Goal: Task Accomplishment & Management: Manage account settings

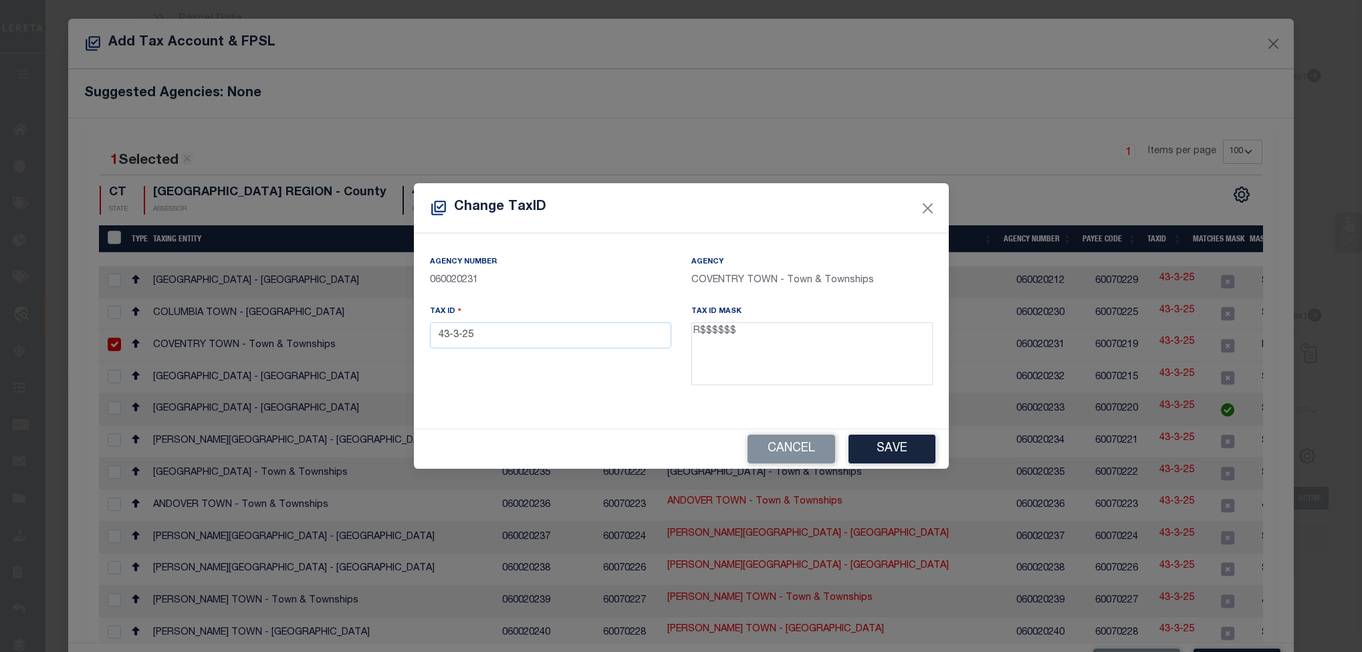
select select "100"
select select "8518"
select select "3485"
select select "100"
select select "NonEscrow"
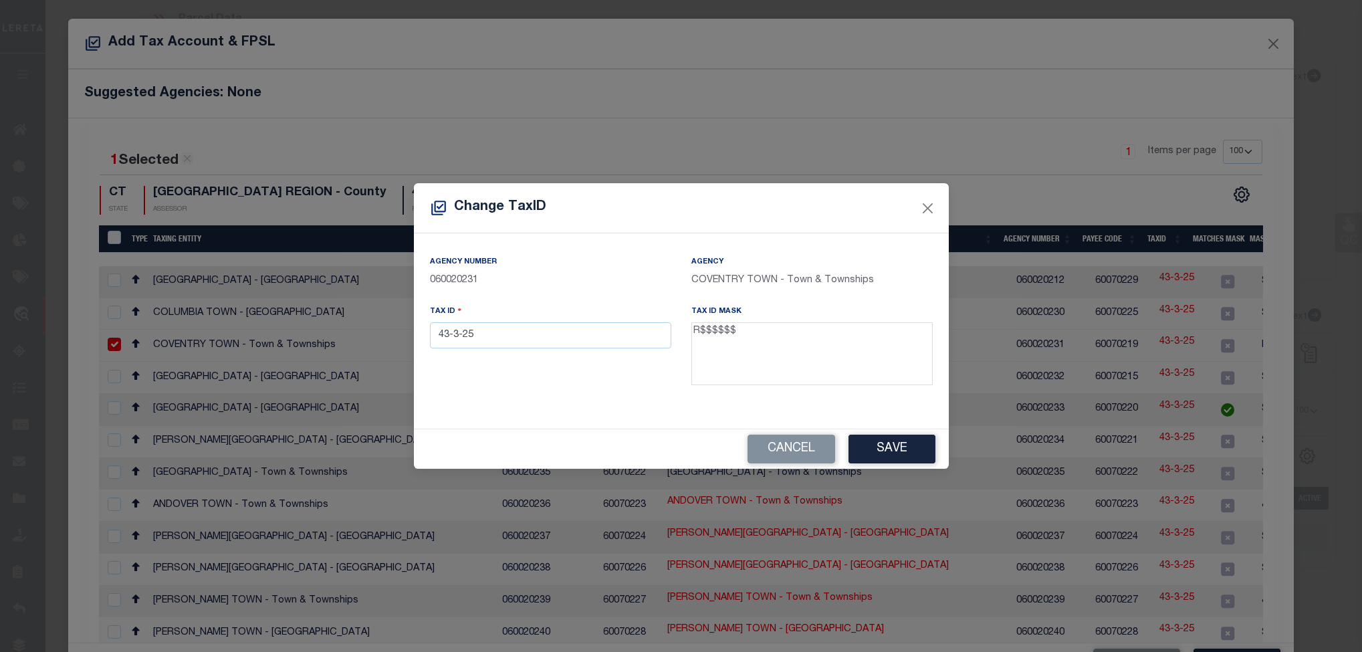
select select "2"
select select "100"
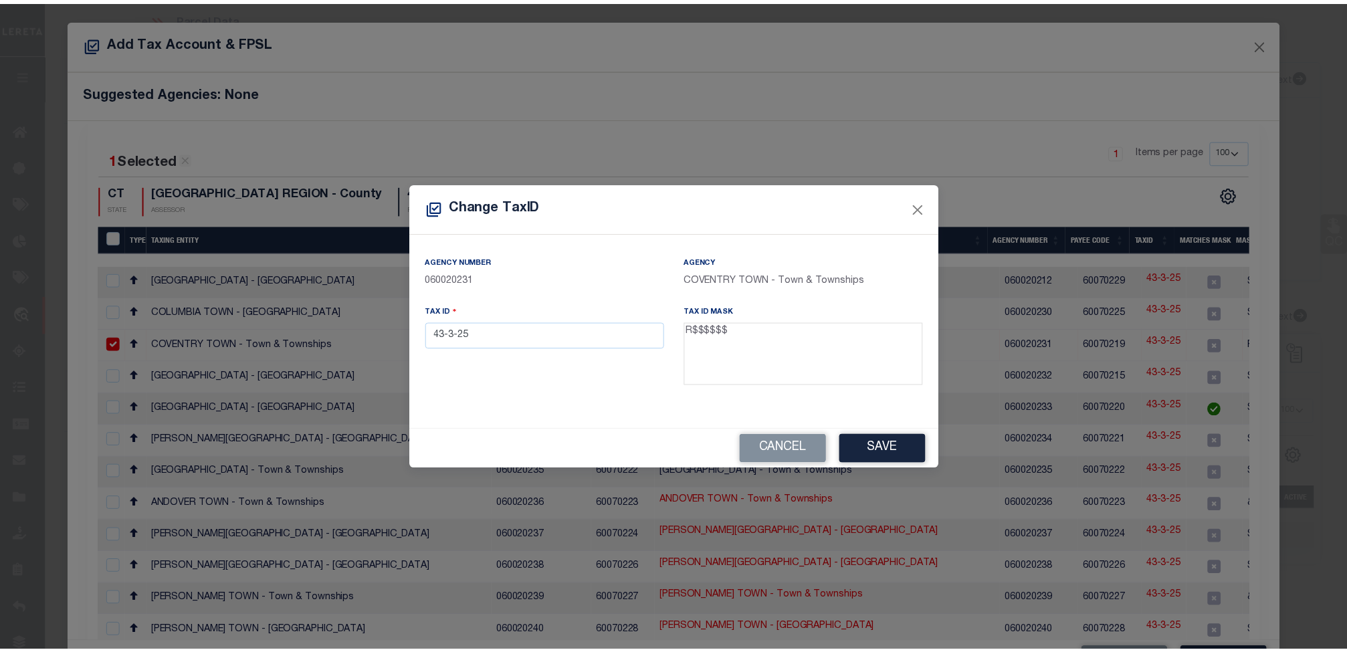
scroll to position [3, 0]
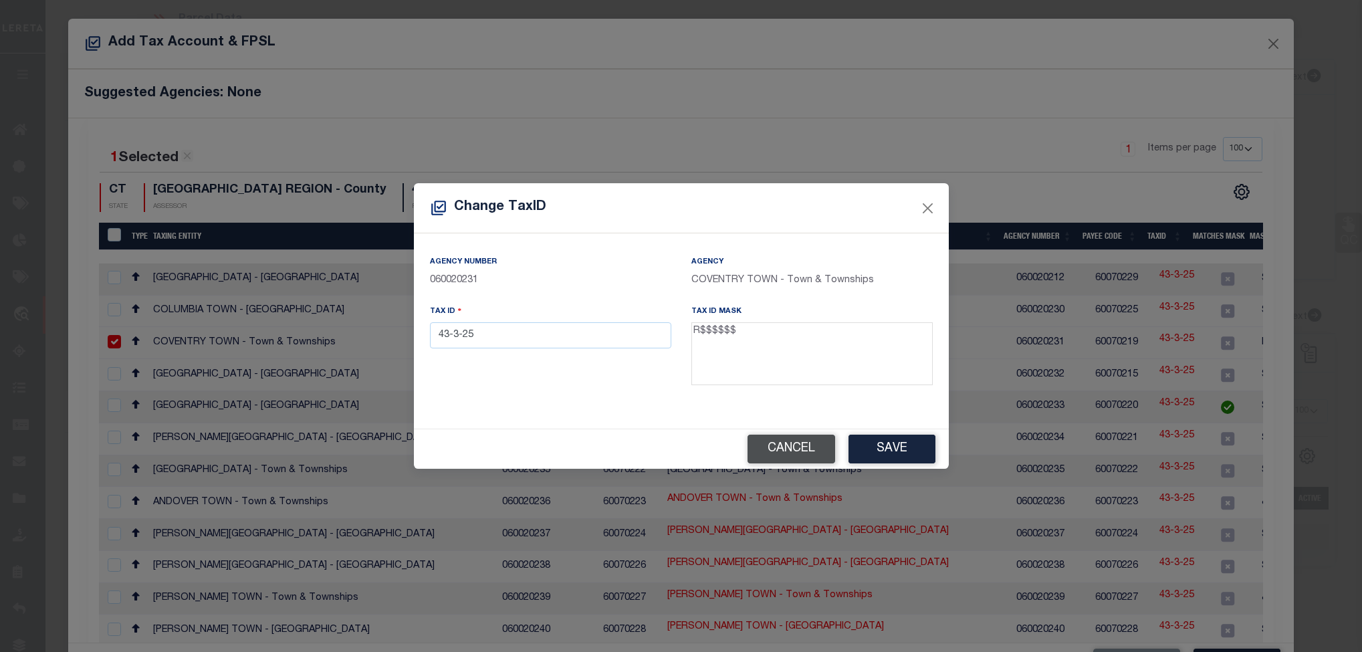
click at [830, 451] on button "Cancel" at bounding box center [792, 449] width 88 height 29
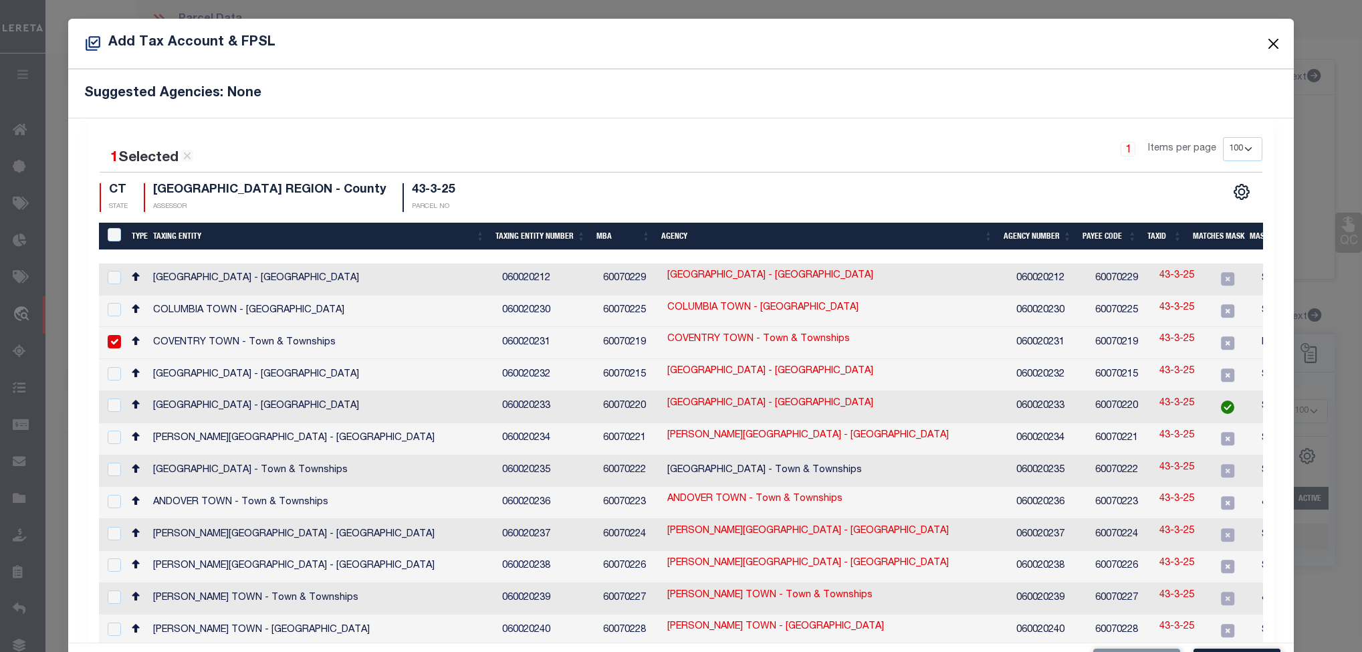
click at [1264, 47] on button "Close" at bounding box center [1272, 43] width 17 height 17
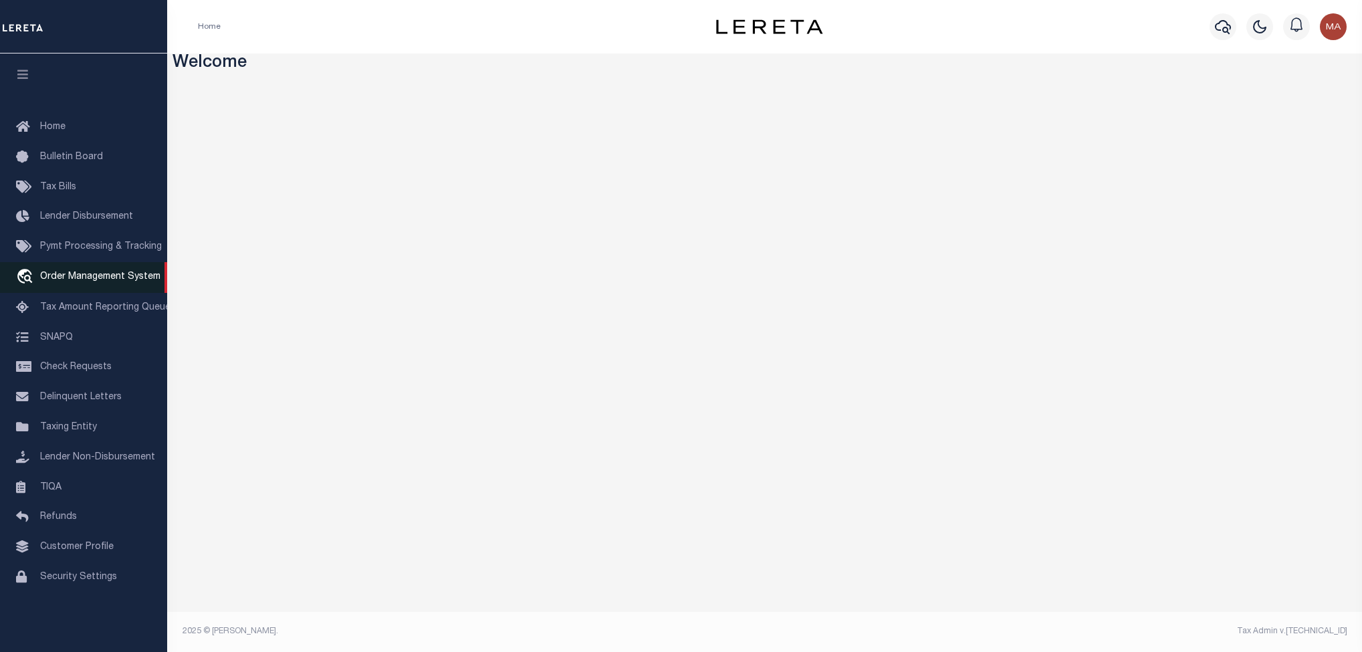
click at [56, 281] on span "Order Management System" at bounding box center [100, 276] width 120 height 9
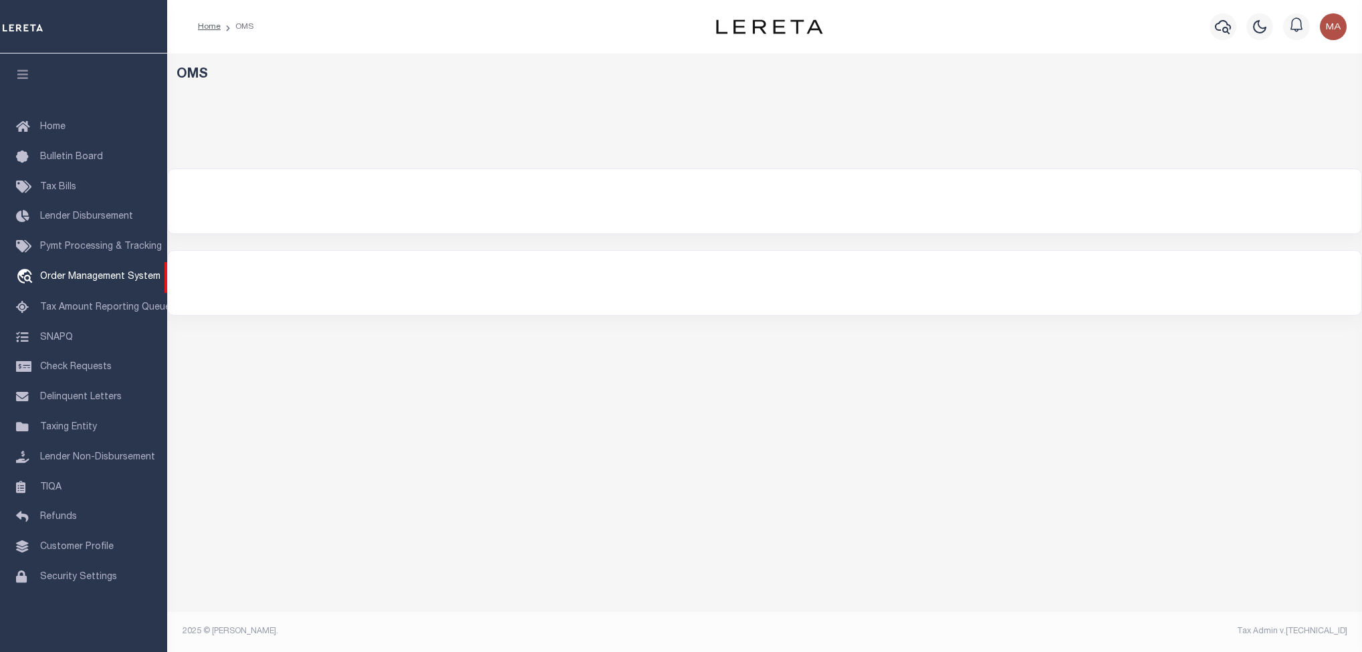
select select "200"
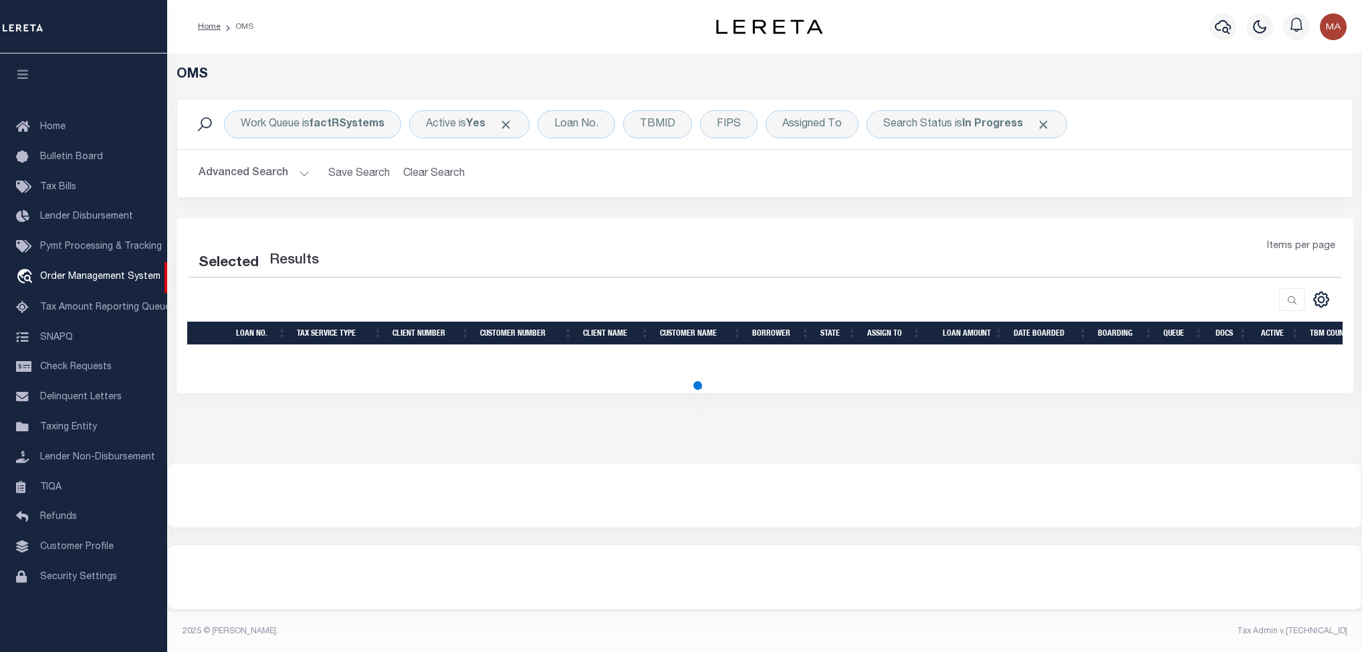
click at [20, 75] on icon "button" at bounding box center [22, 74] width 15 height 12
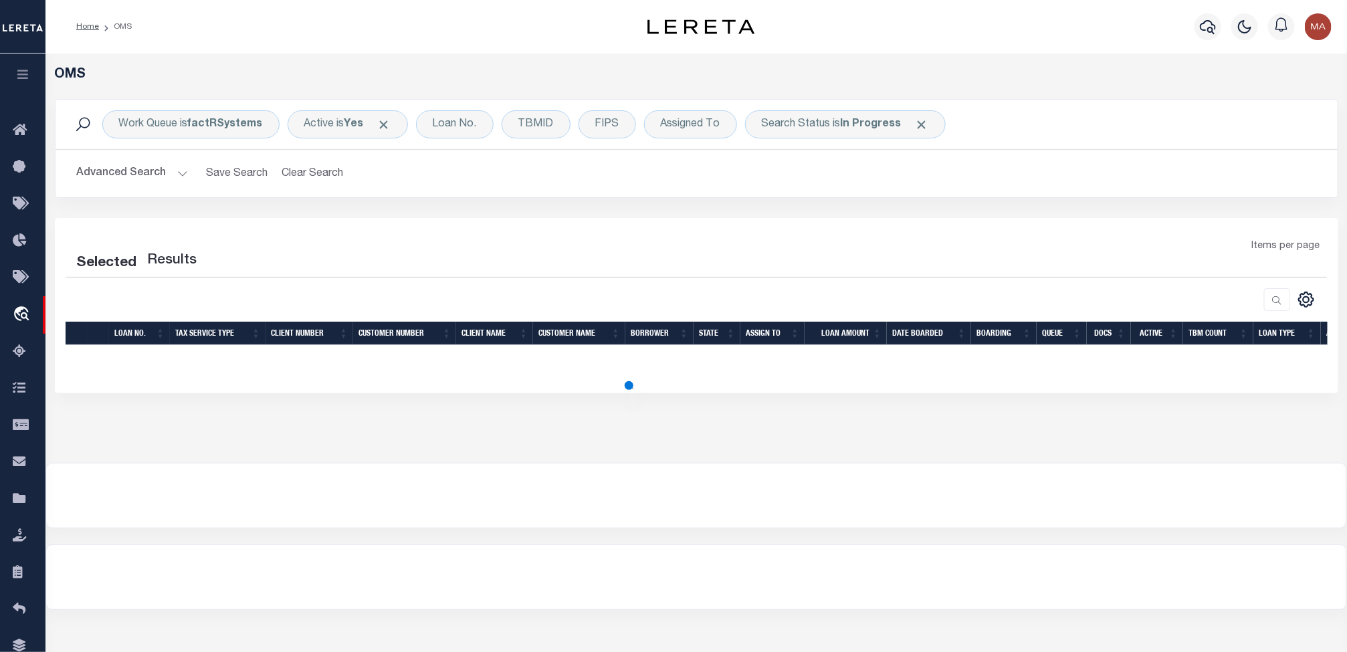
select select "200"
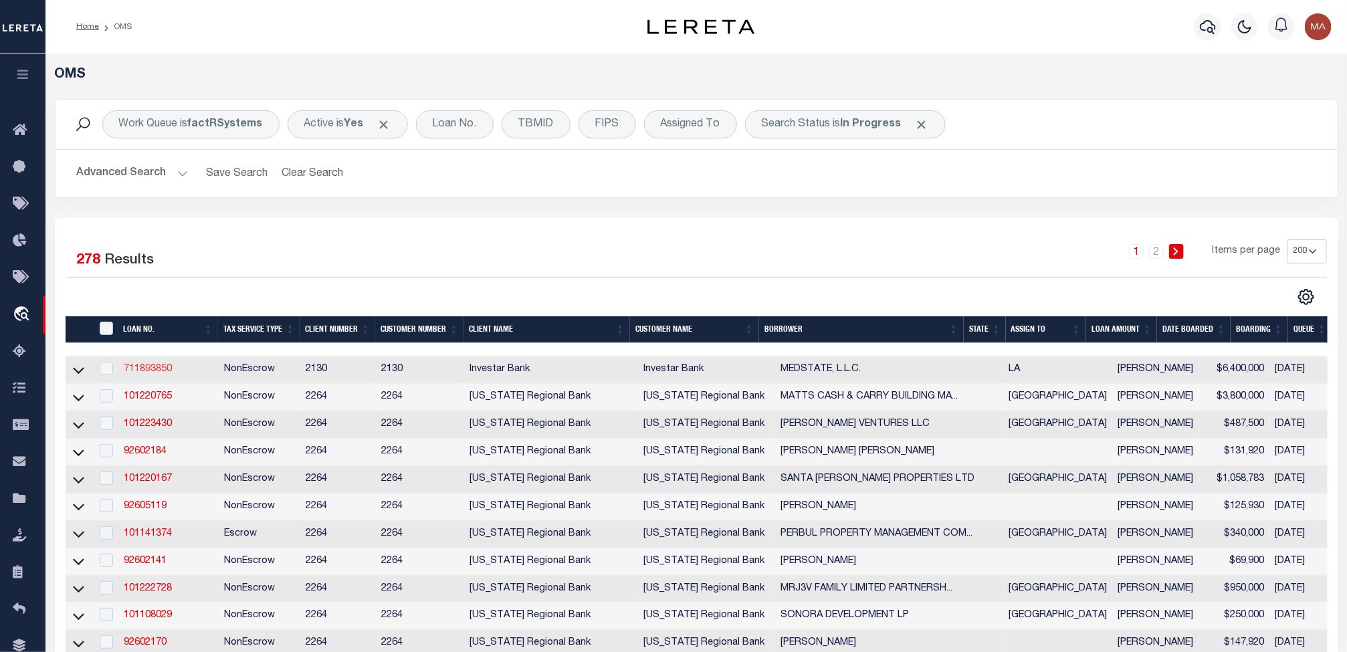
click at [162, 373] on link "711893850" at bounding box center [148, 368] width 48 height 9
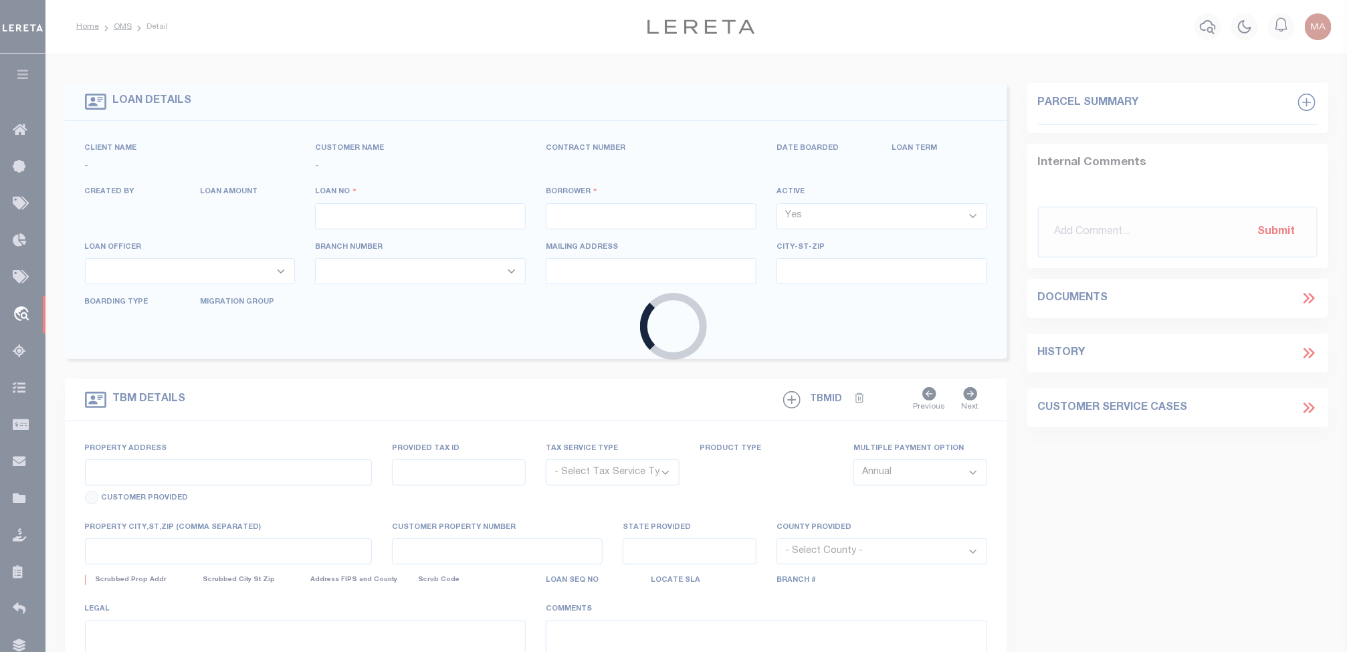
type input "711893850"
type input "MEDSTATE, L.L.C."
select select
type input "[STREET_ADDRESS][PERSON_NAME] AND 2-X"
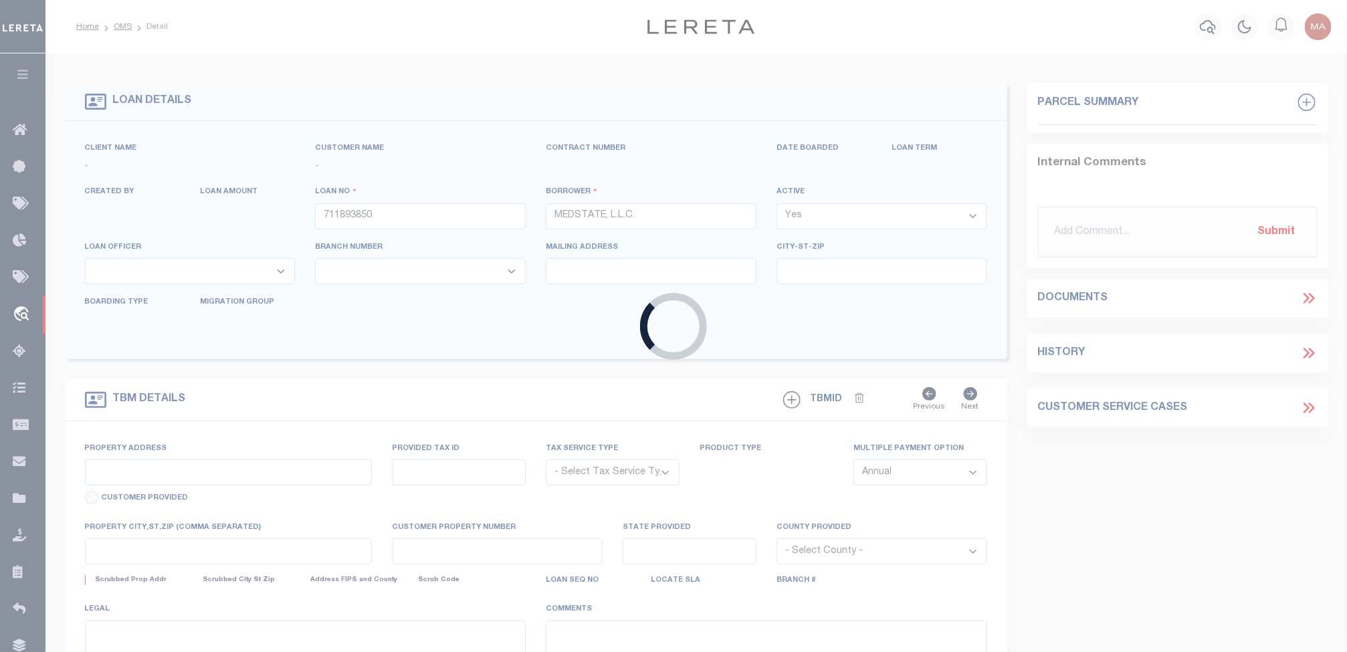
type input "[PERSON_NAME] LA 70433"
select select "NonEscrow"
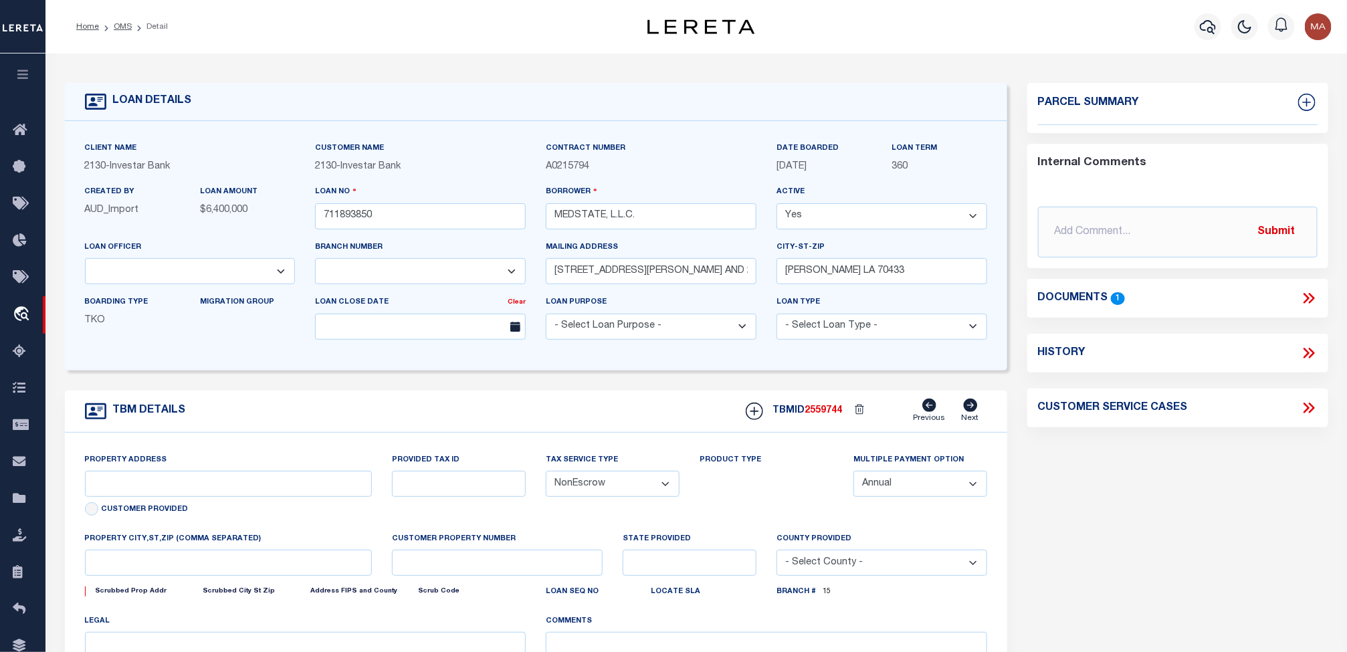
select select "4950"
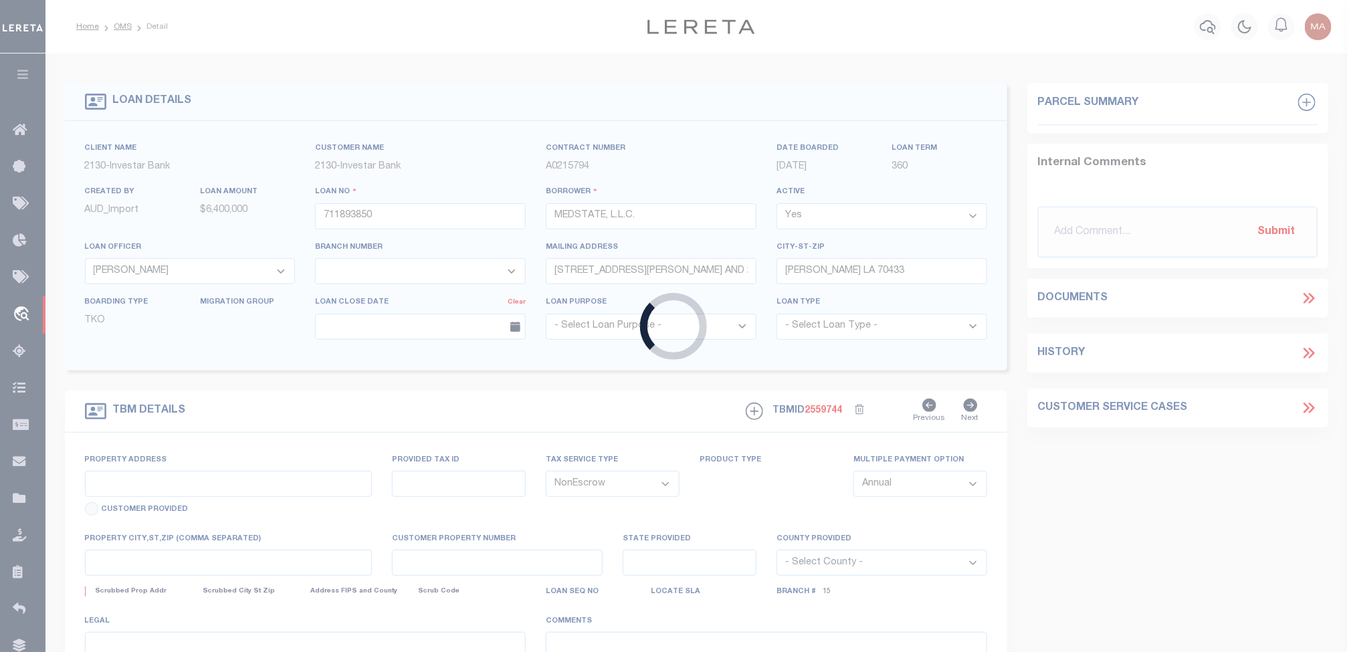
select select "2464"
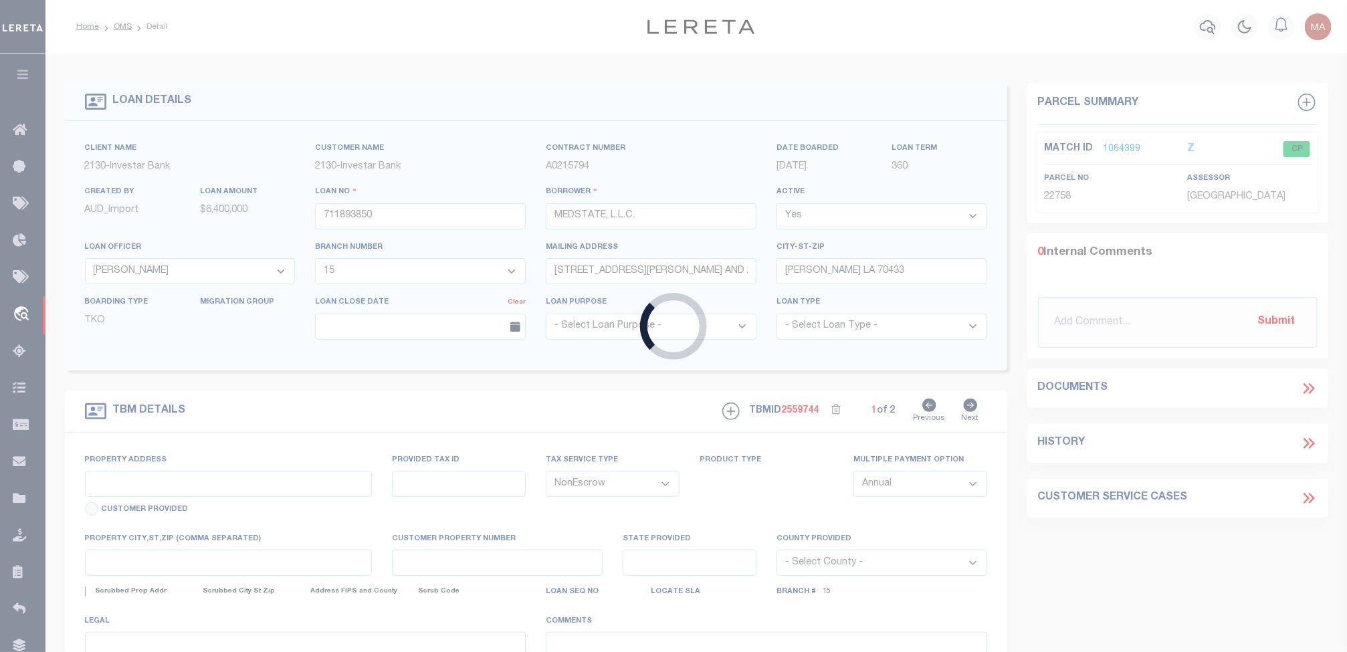
type input "34873621"
type input "Lacosta Enterprise LLC"
select select
select select "100"
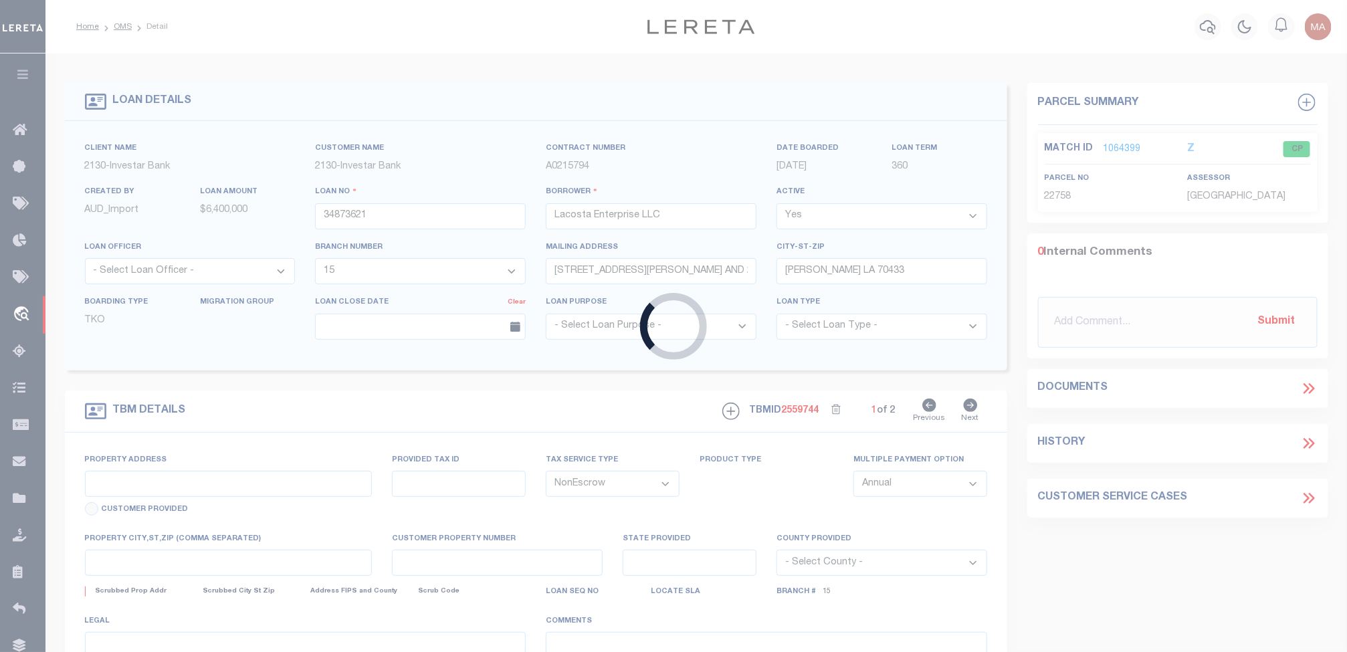
type input "[STREET_ADDRESS][PERSON_NAME] AND 2-X"
type input "1068111276"
select select
type input "[PERSON_NAME] LA 70433"
type input "Eastern"
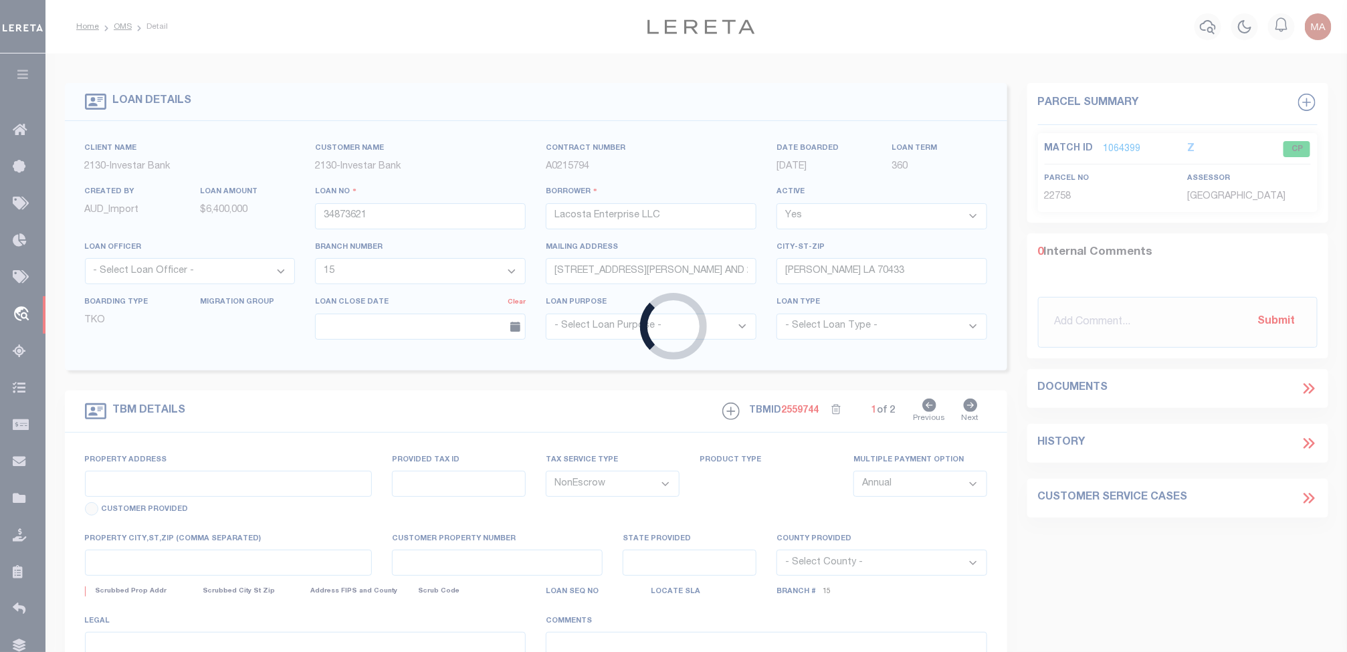
type input "LA"
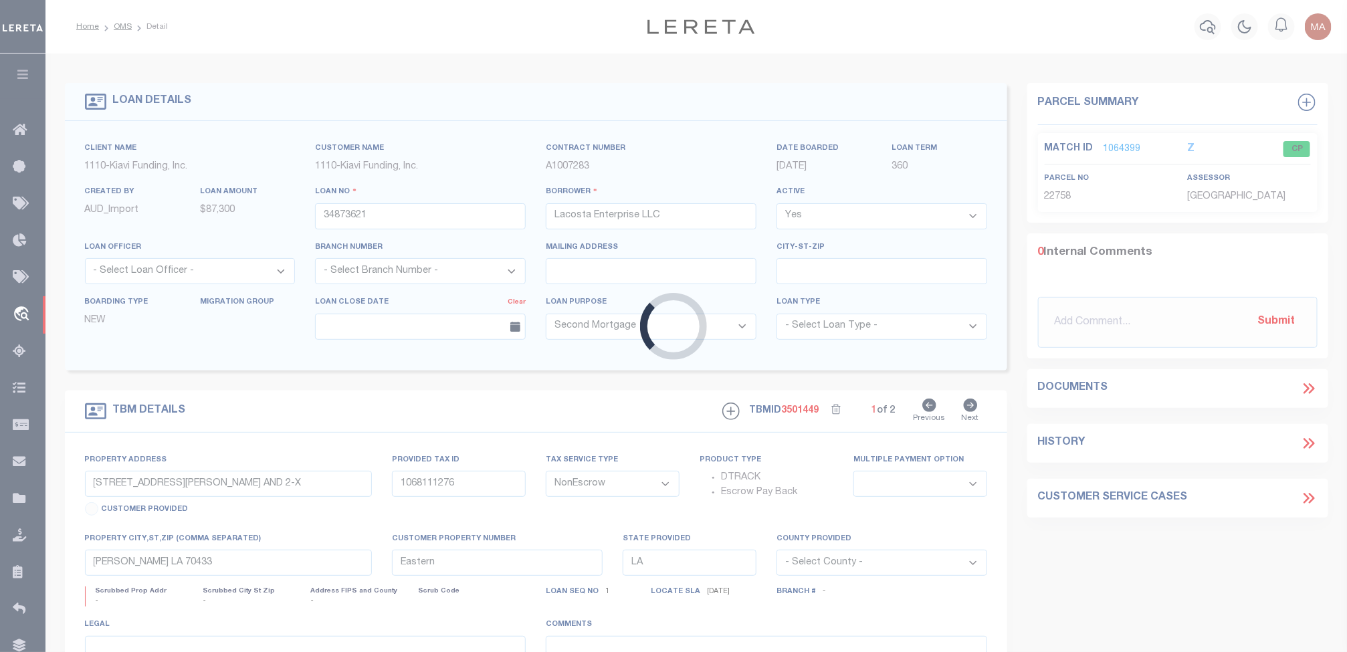
select select "8518"
select select "3485"
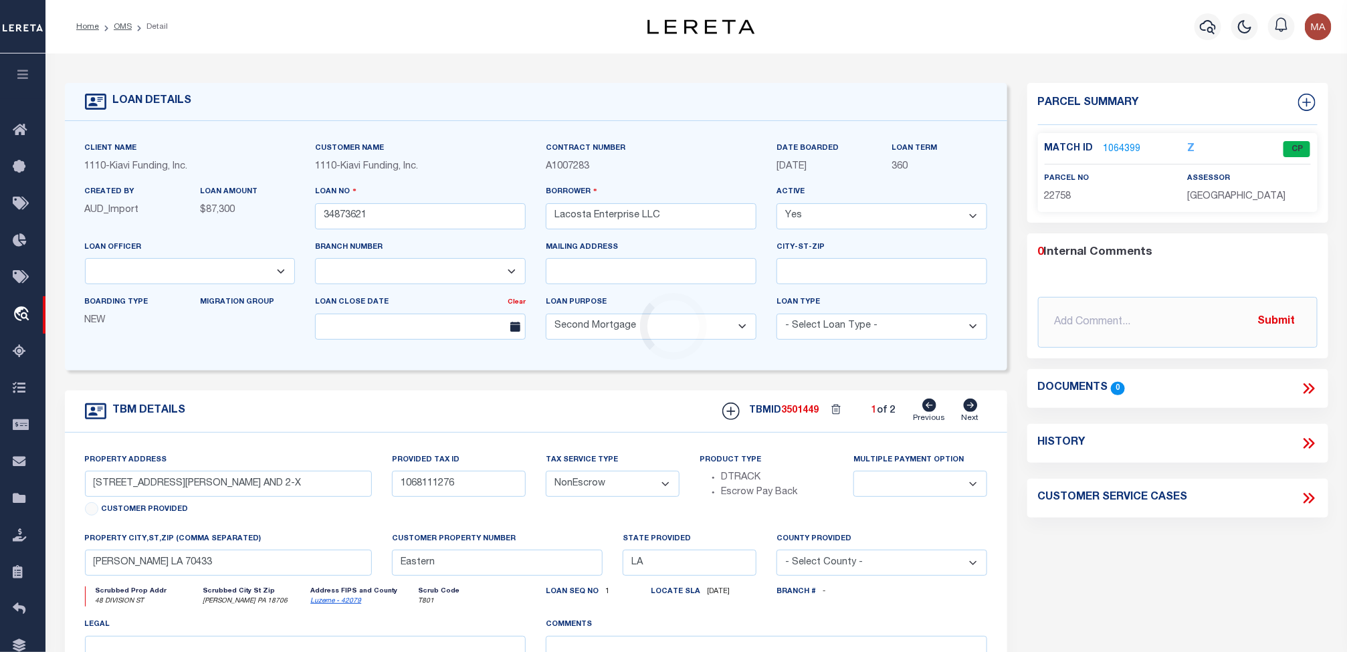
type input "[STREET_ADDRESS][PERSON_NAME]"
type input "25-I9NW3-006-019-000"
select select
type input "[PERSON_NAME] PA 18706"
type input "PA"
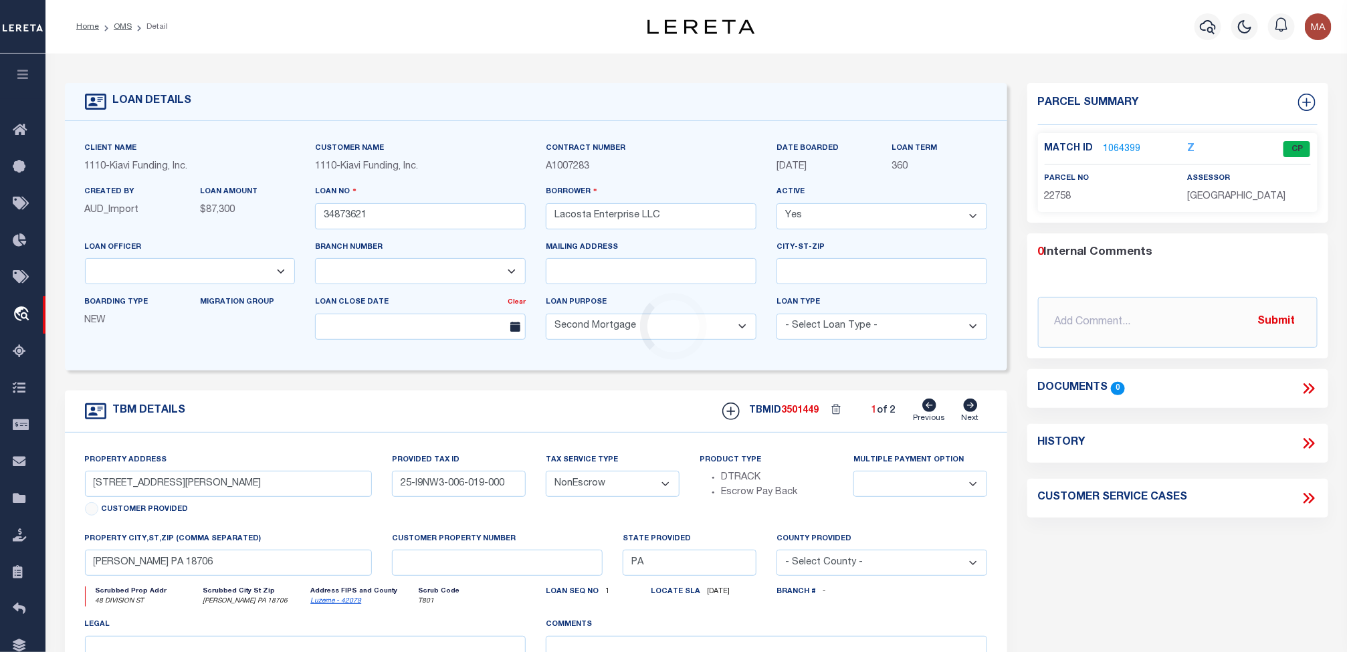
select select
click at [1125, 146] on link "2224113" at bounding box center [1121, 149] width 37 height 14
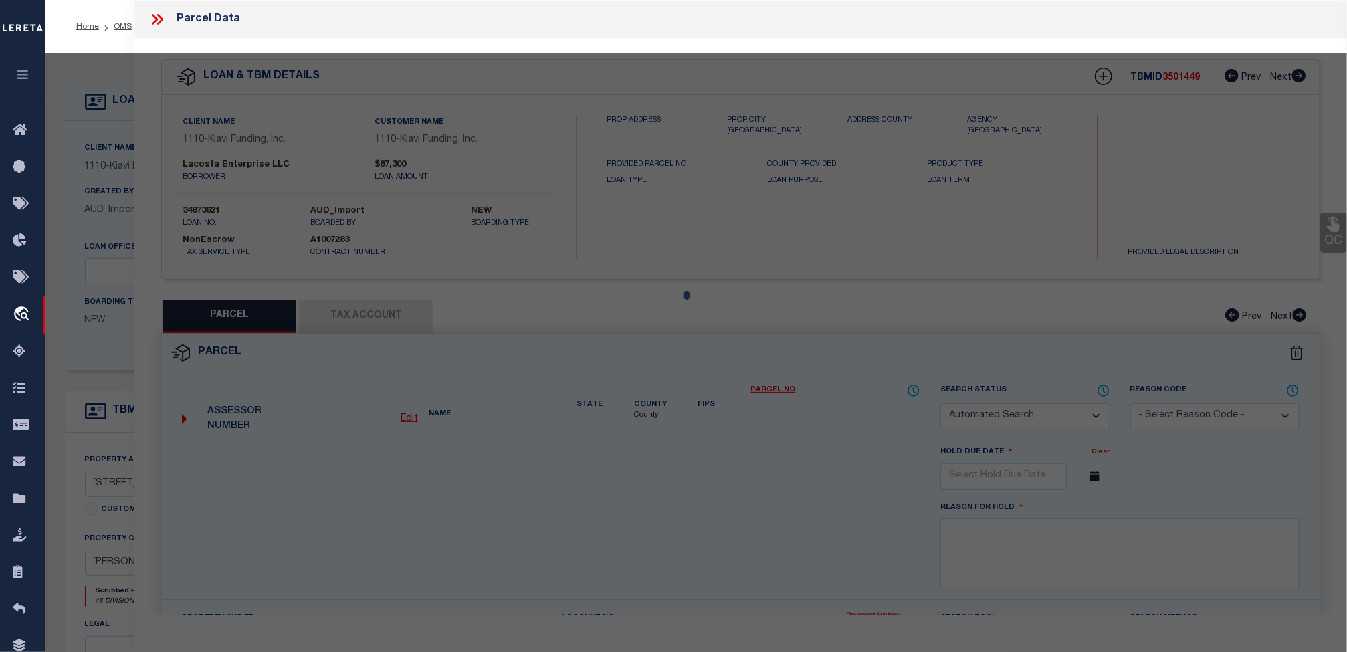
checkbox input "false"
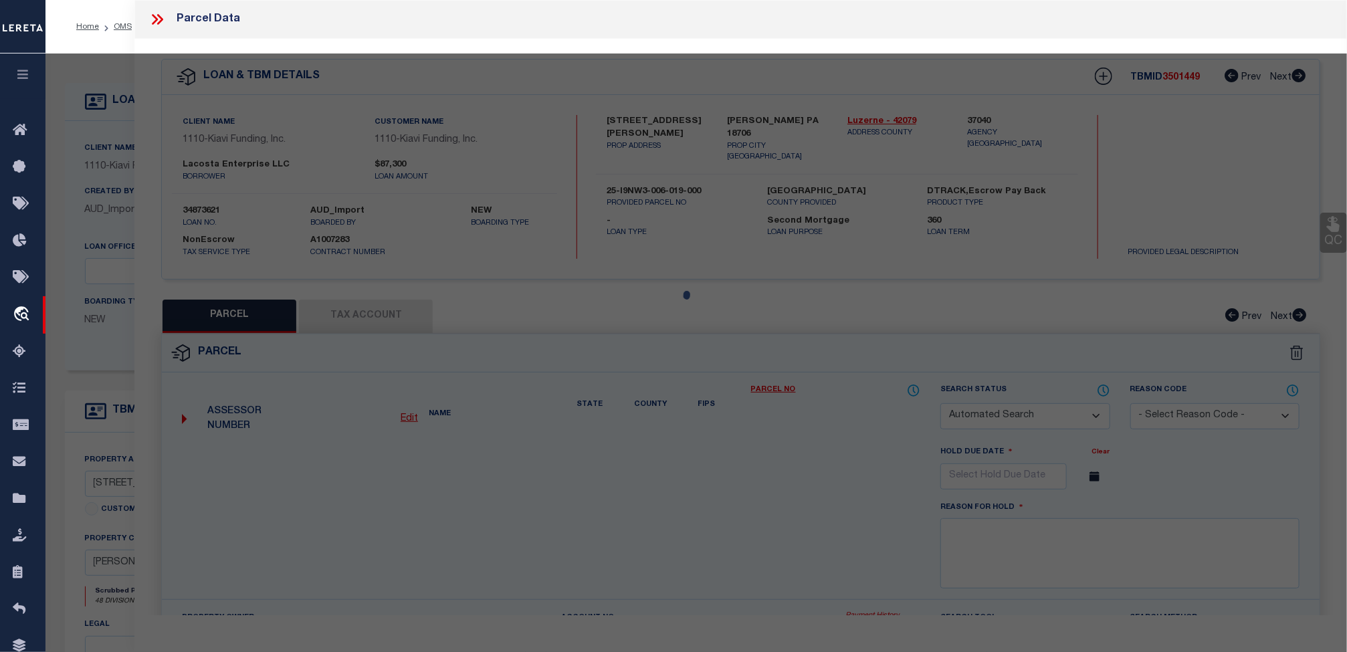
select select "IP"
type input "LACOSTA ENTERPRISE LLC"
select select "AGW"
select select "ADD"
type input "[STREET_ADDRESS]"
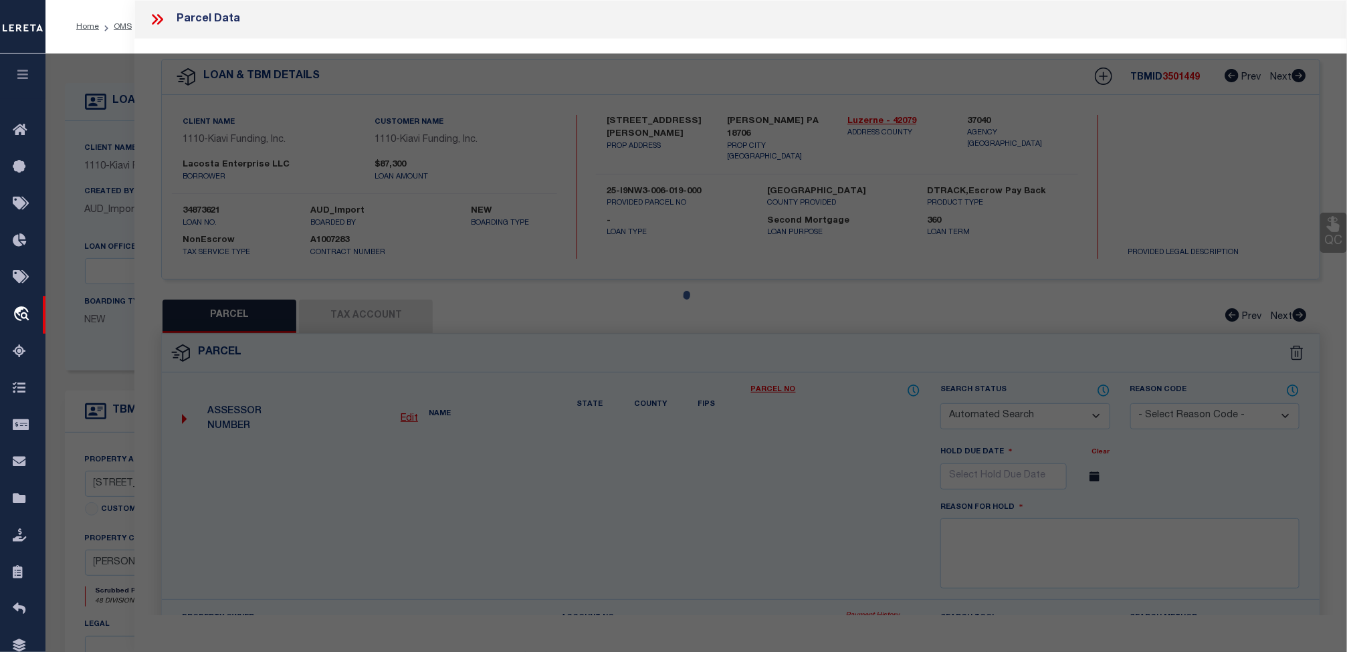
type input "[PERSON_NAME] PA 18706"
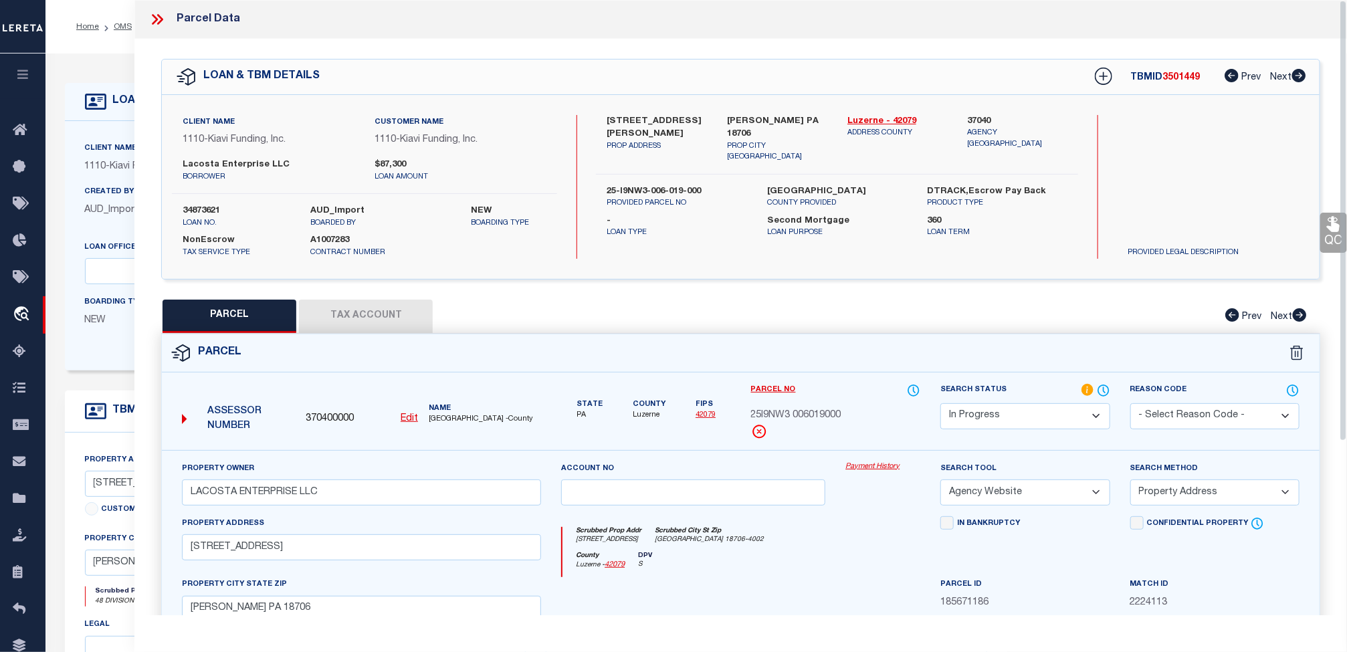
click at [368, 319] on button "Tax Account" at bounding box center [366, 316] width 134 height 33
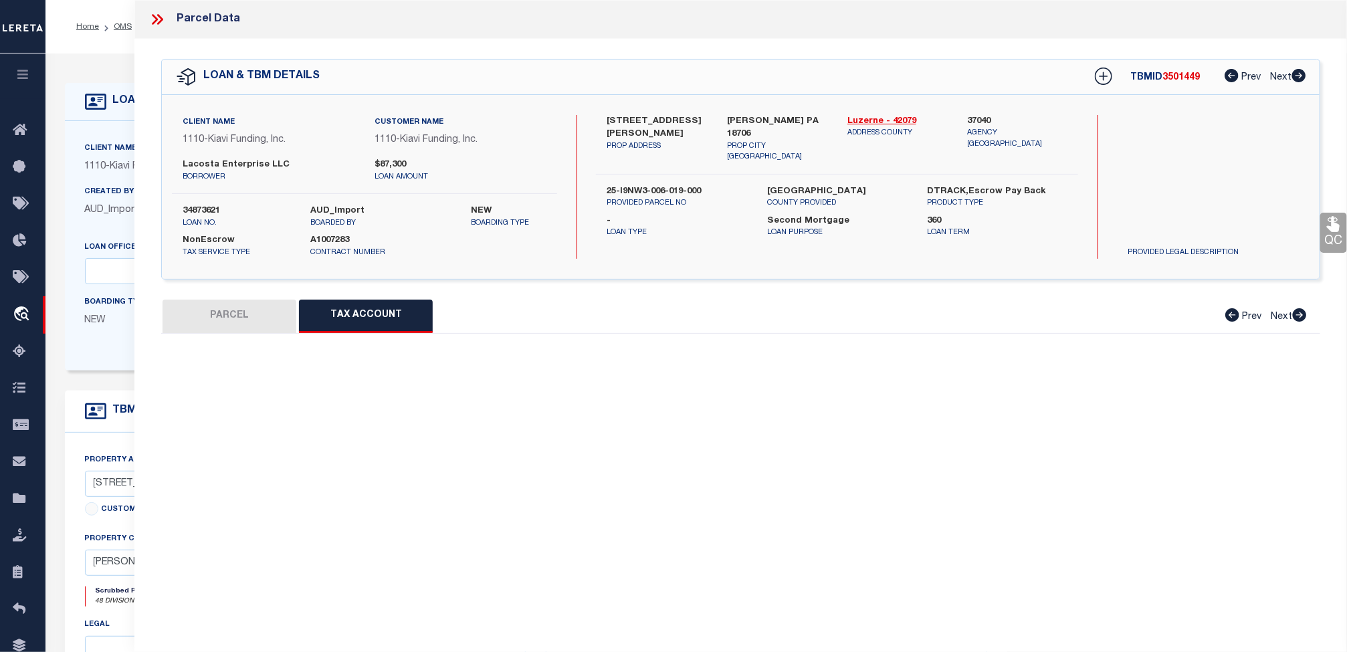
select select "100"
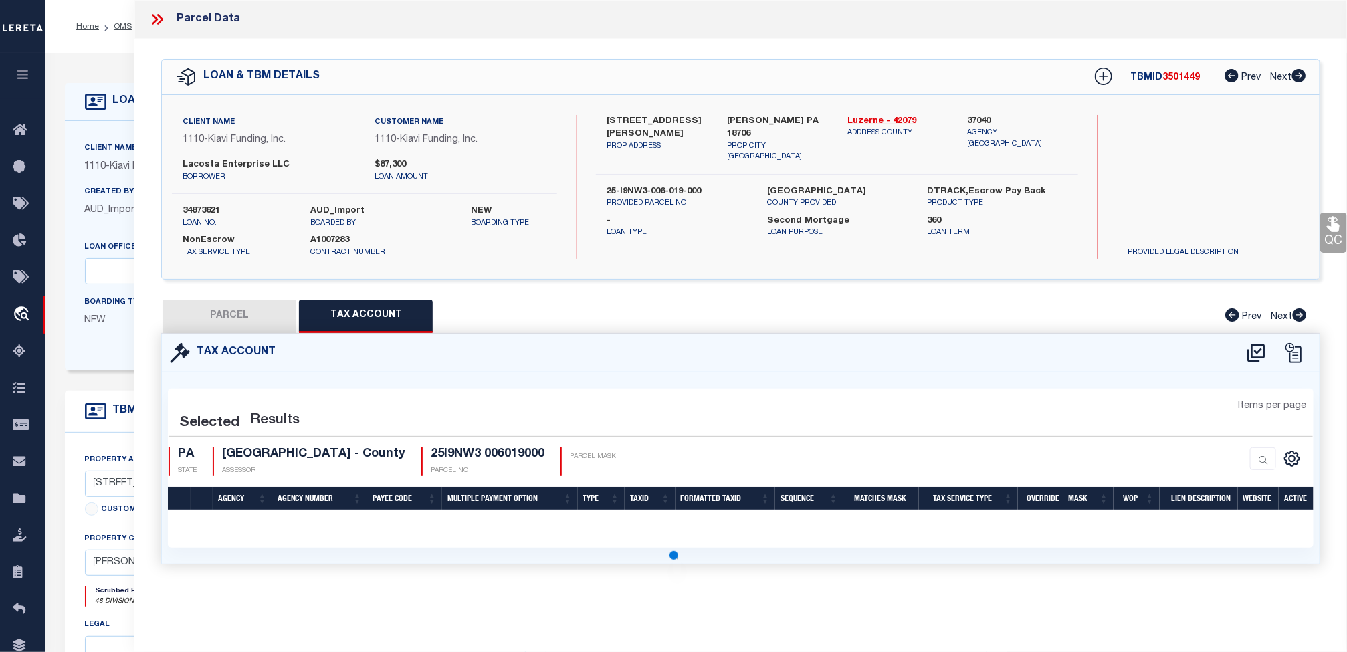
select select "100"
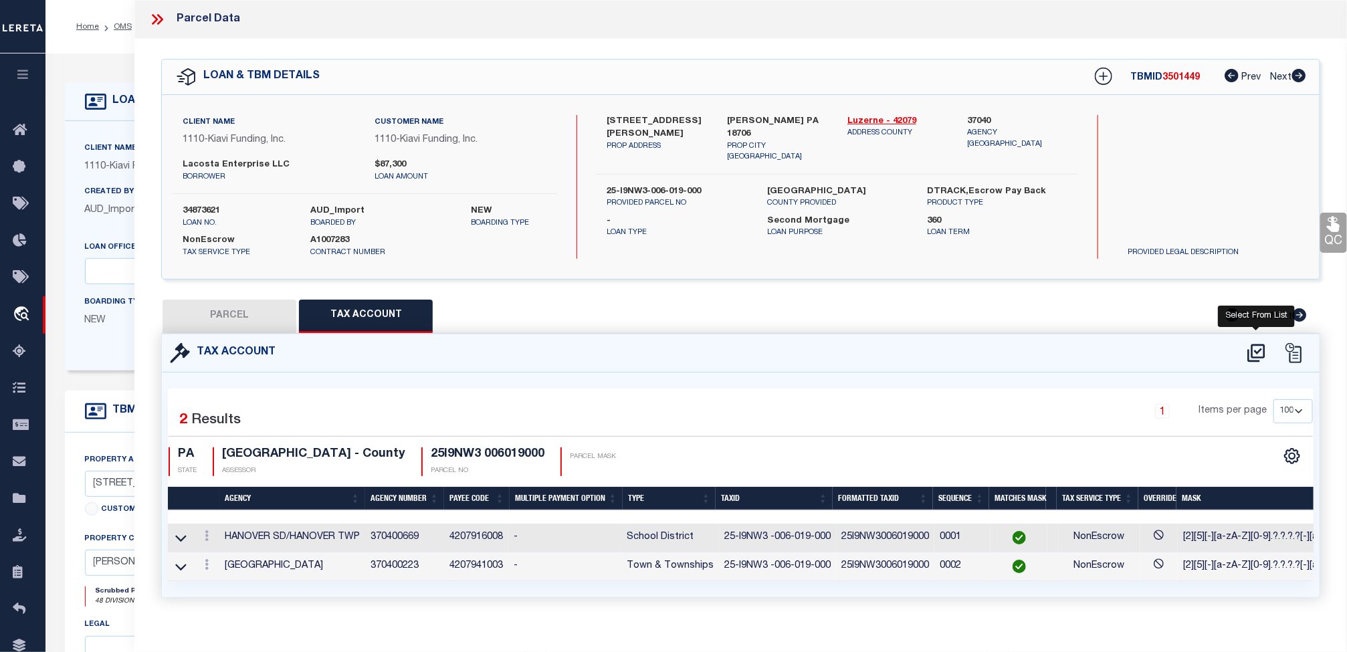
click at [1260, 348] on icon at bounding box center [1256, 352] width 22 height 21
select select "100"
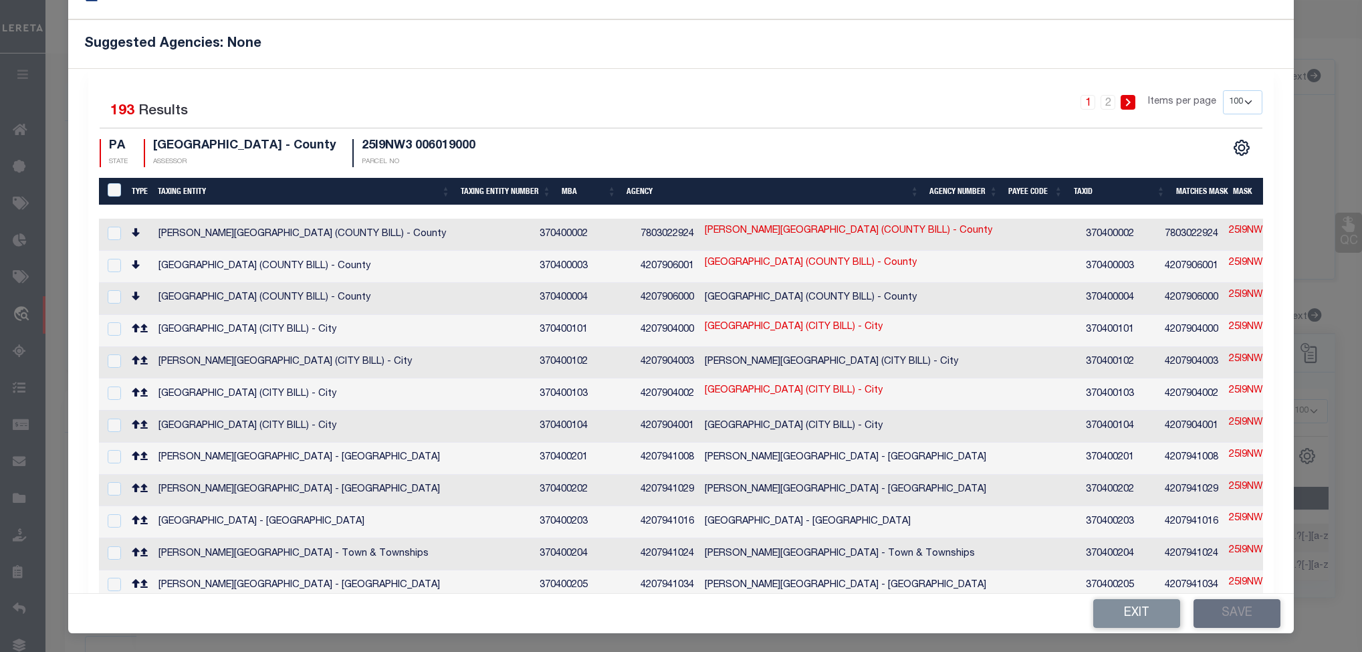
drag, startPoint x: 1232, startPoint y: 99, endPoint x: 1232, endPoint y: 113, distance: 14.0
click at [1232, 99] on select "10 25 50 100 200" at bounding box center [1242, 102] width 39 height 24
select select "200"
click at [1223, 90] on select "10 25 50 100 200" at bounding box center [1242, 102] width 39 height 24
click at [171, 189] on th "Taxing Entity" at bounding box center [303, 191] width 303 height 27
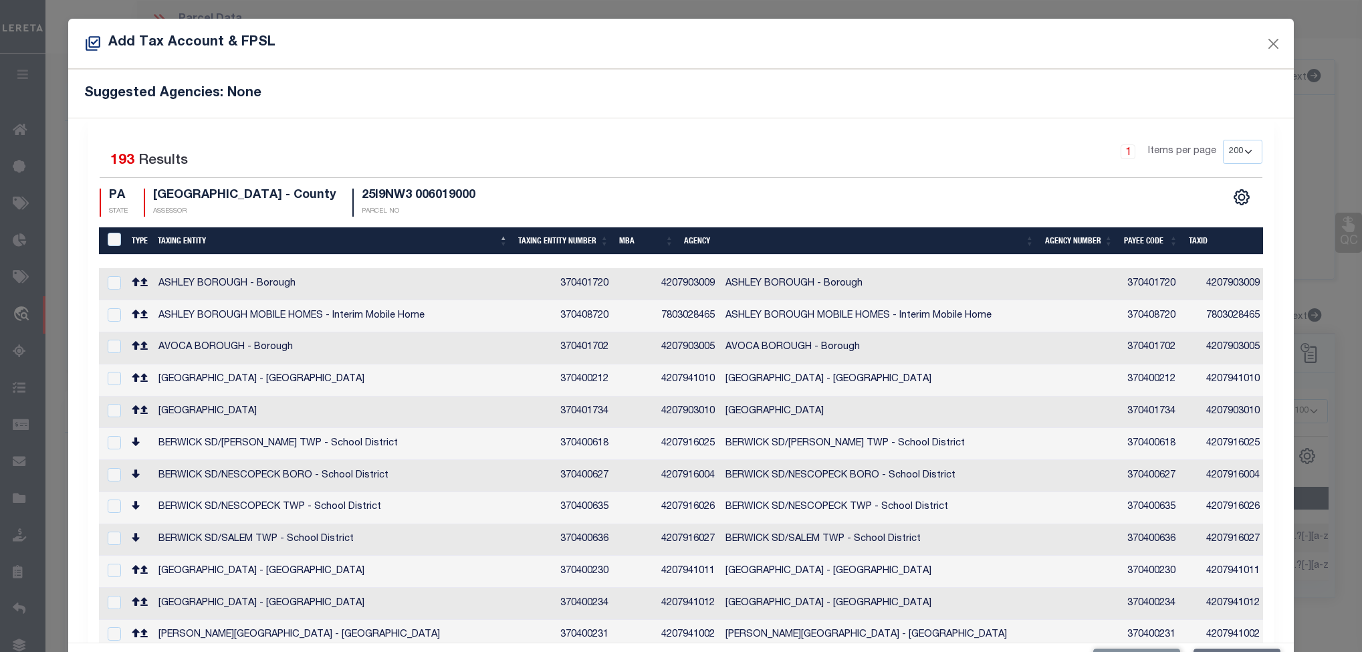
scroll to position [0, 719]
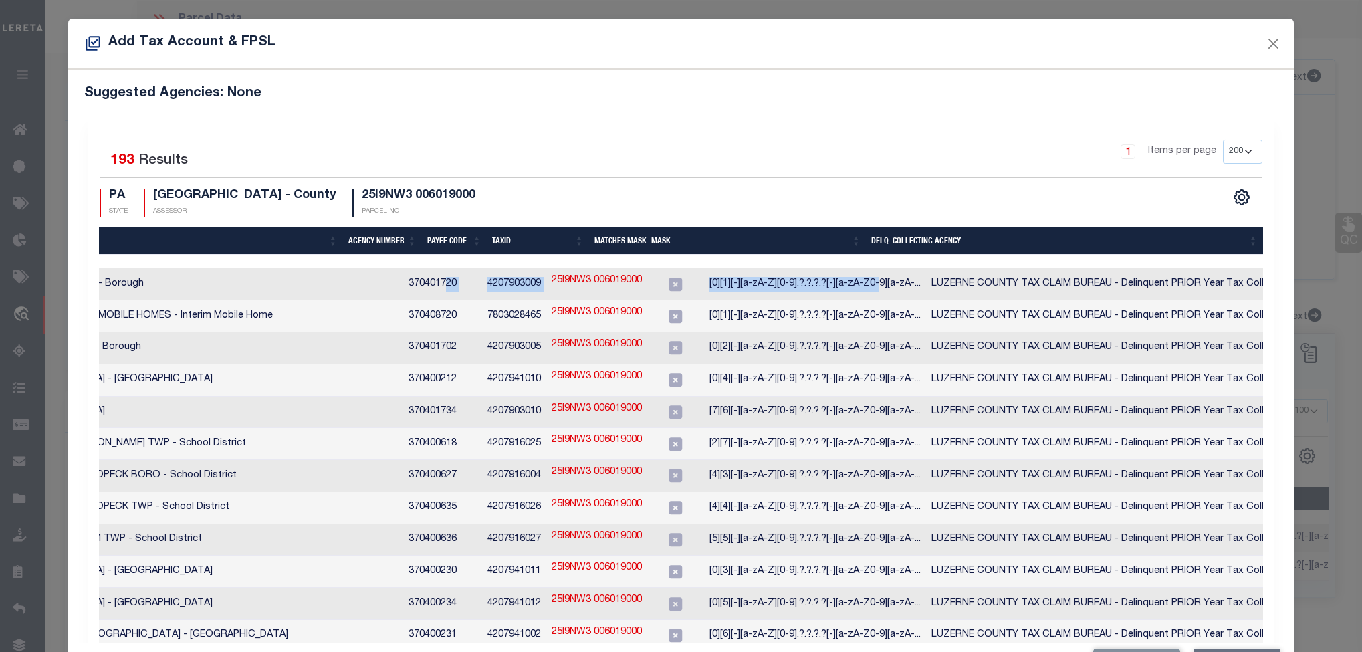
drag, startPoint x: 793, startPoint y: 271, endPoint x: 361, endPoint y: 292, distance: 432.4
click at [361, 292] on tr "ASHLEY BOROUGH - Borough 370401720 4207903009 ASHLEY BOROUGH - Borough 37040172…" at bounding box center [352, 284] width 1944 height 32
drag, startPoint x: 409, startPoint y: 259, endPoint x: 243, endPoint y: 267, distance: 166.7
click at [243, 267] on div at bounding box center [670, 261] width 1142 height 13
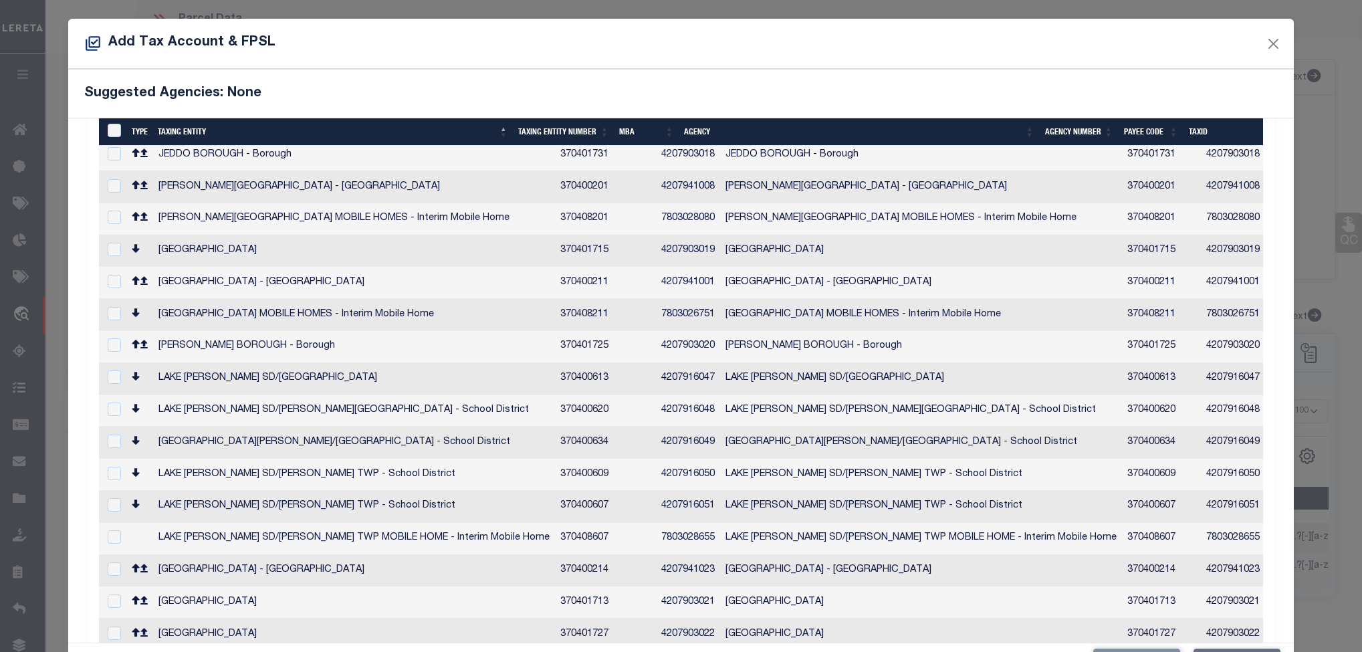
scroll to position [3310, 0]
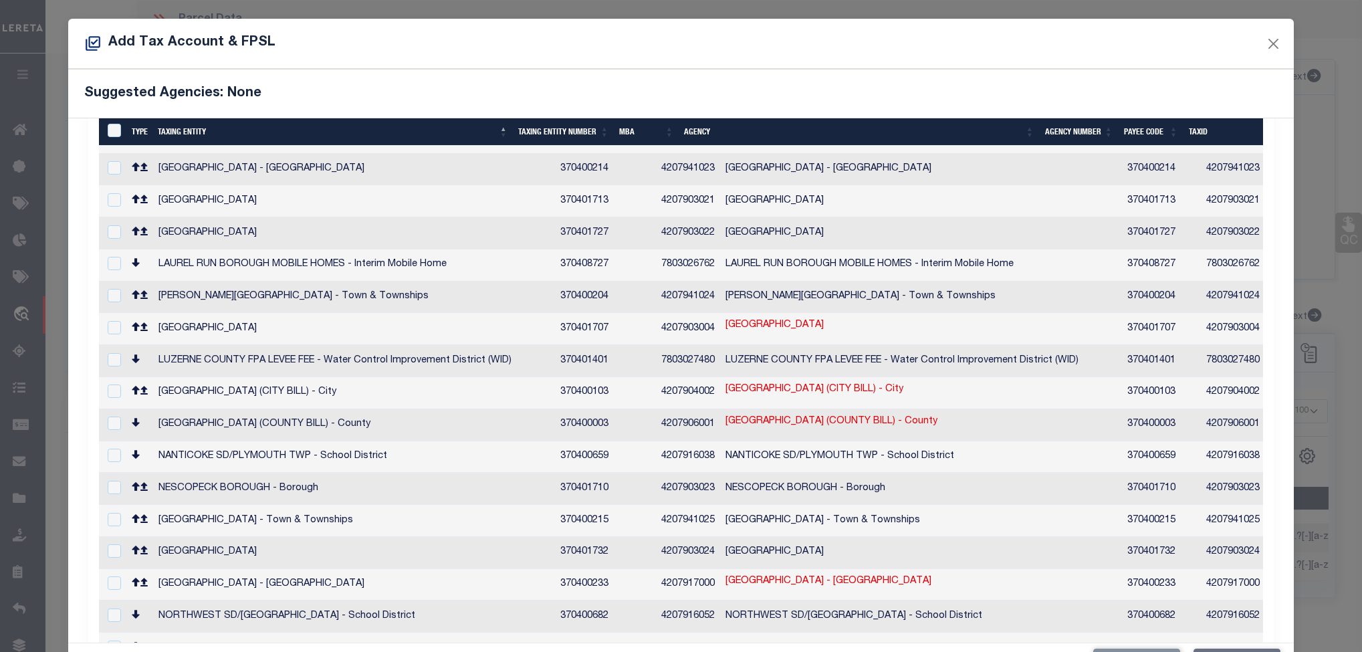
click at [1265, 313] on td "25I9NW3 006019000" at bounding box center [1315, 329] width 101 height 32
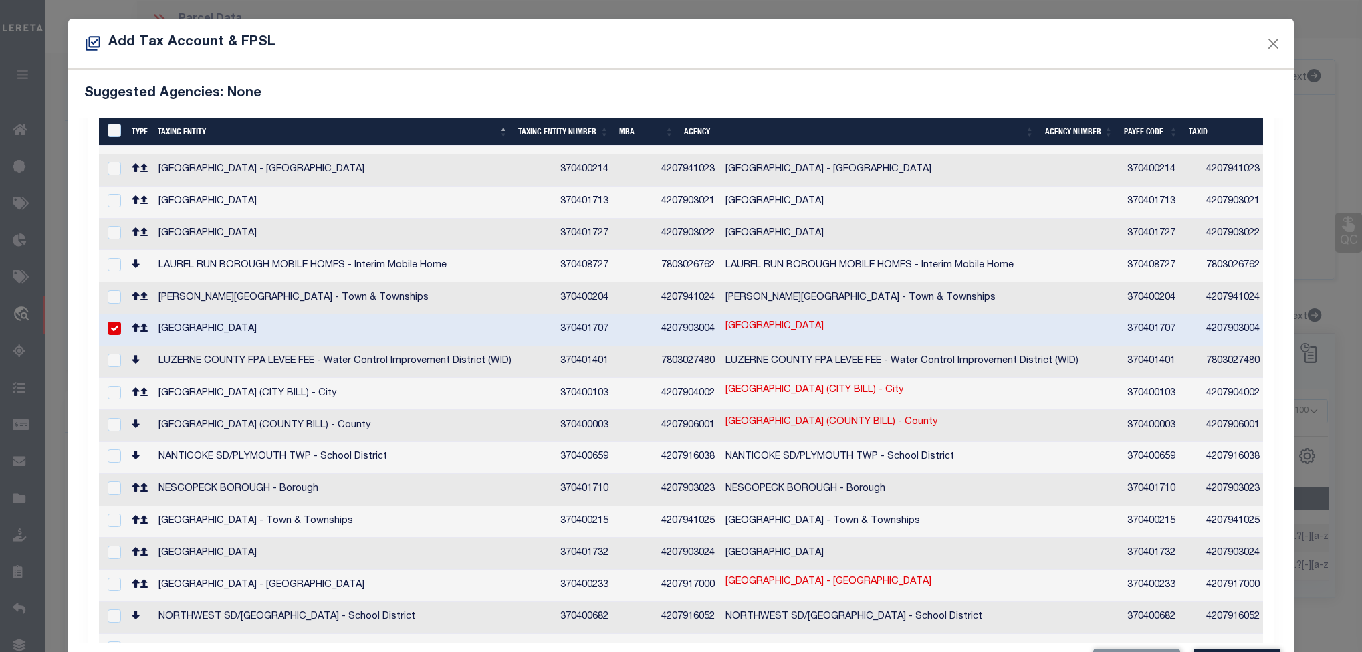
click at [1201, 314] on td "4207903004" at bounding box center [1233, 330] width 64 height 32
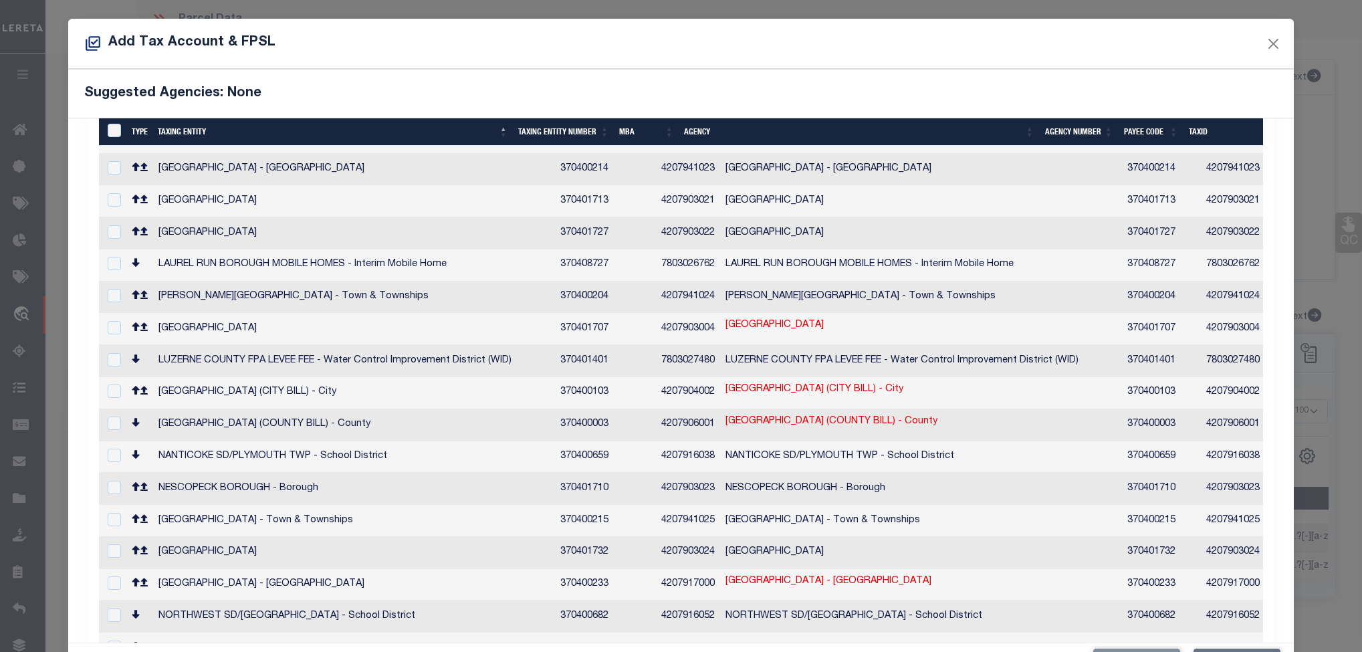
click at [1270, 318] on link "25I9NW3 006019000" at bounding box center [1315, 325] width 90 height 15
checkbox input "true"
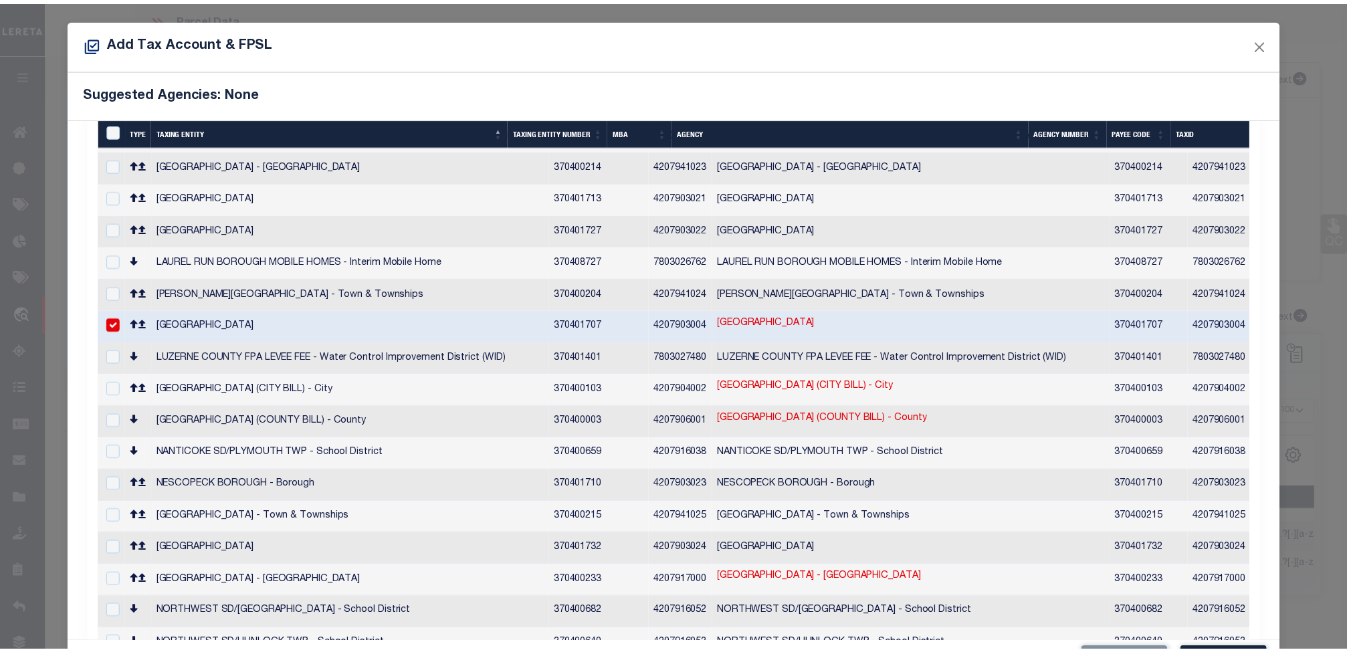
scroll to position [3306, 0]
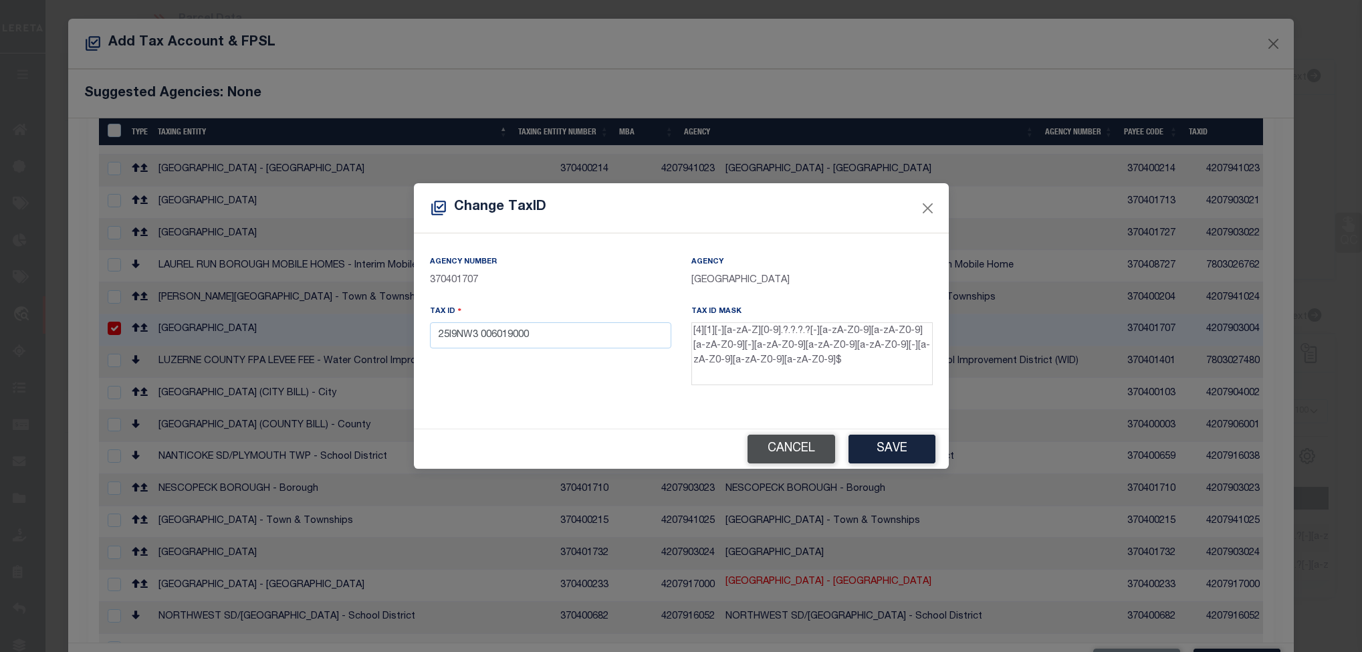
click at [803, 446] on button "Cancel" at bounding box center [792, 449] width 88 height 29
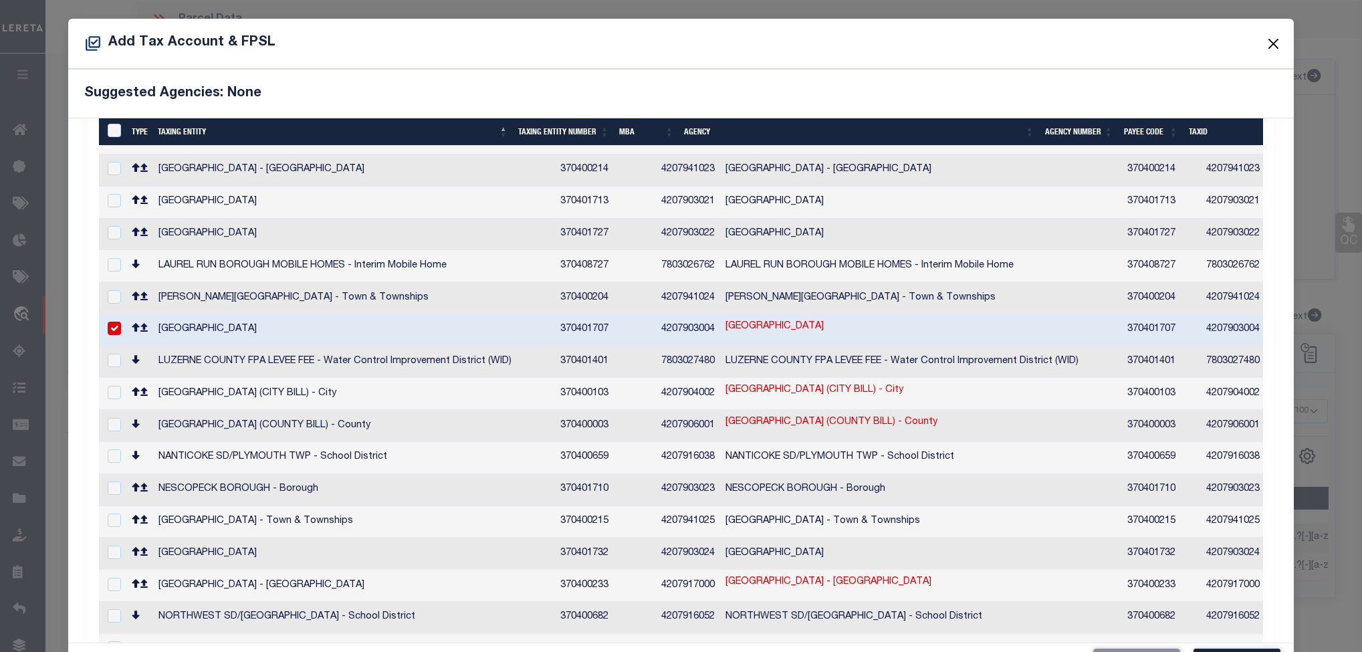
click at [1264, 36] on button "Close" at bounding box center [1272, 43] width 17 height 17
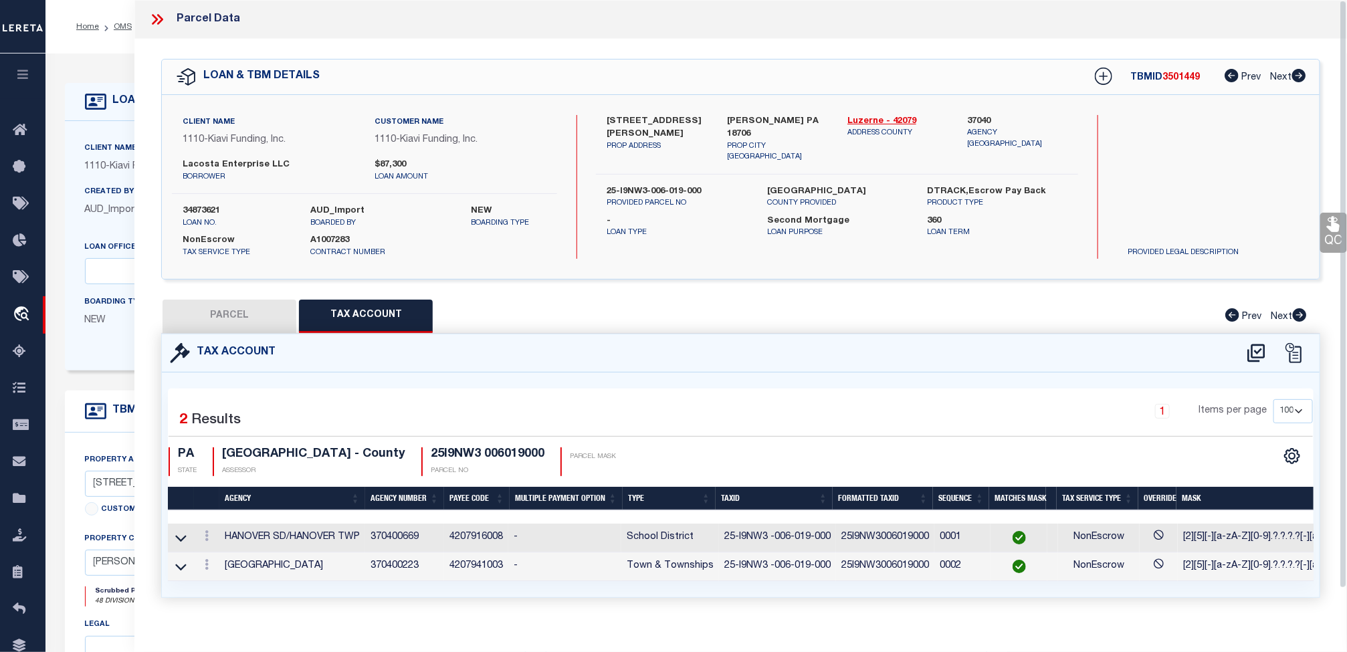
click at [101, 76] on div "LOAN DETAILS Client Name 1110 - Kiavi Funding, Inc. 1110" at bounding box center [696, 440] width 1283 height 747
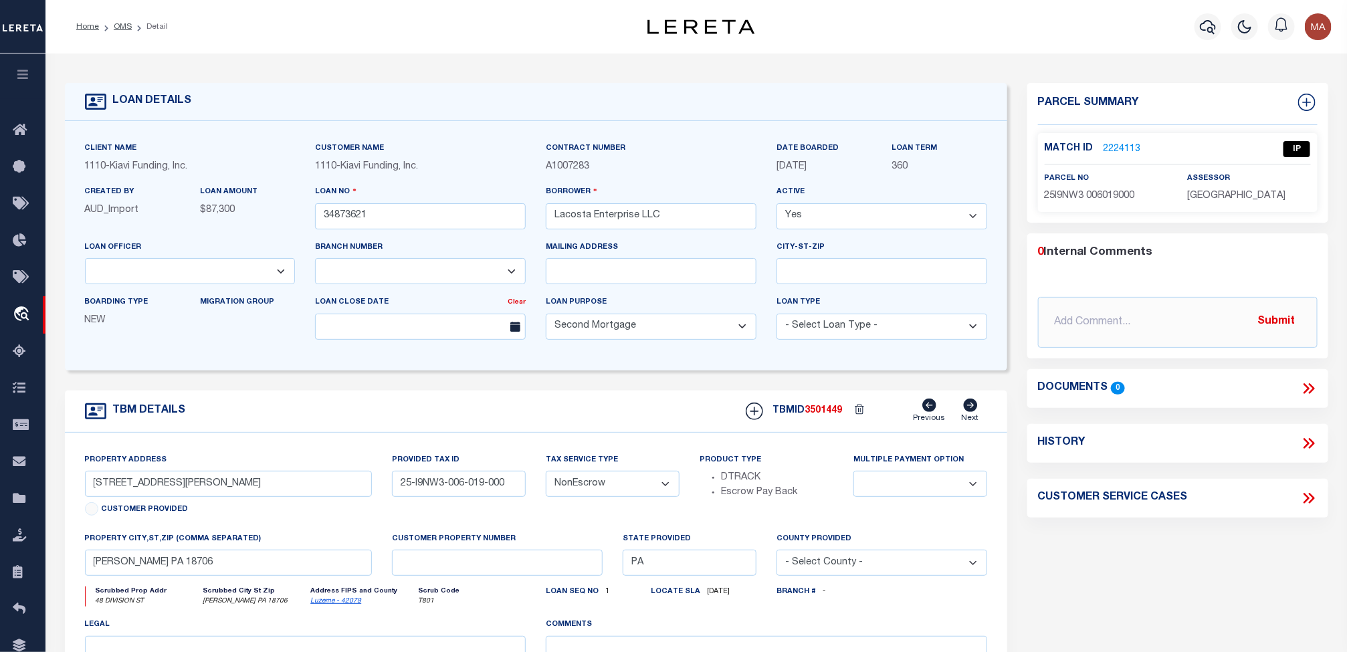
click at [1325, 24] on img "button" at bounding box center [1318, 26] width 27 height 27
click at [1270, 90] on span "Sign out" at bounding box center [1265, 94] width 38 height 9
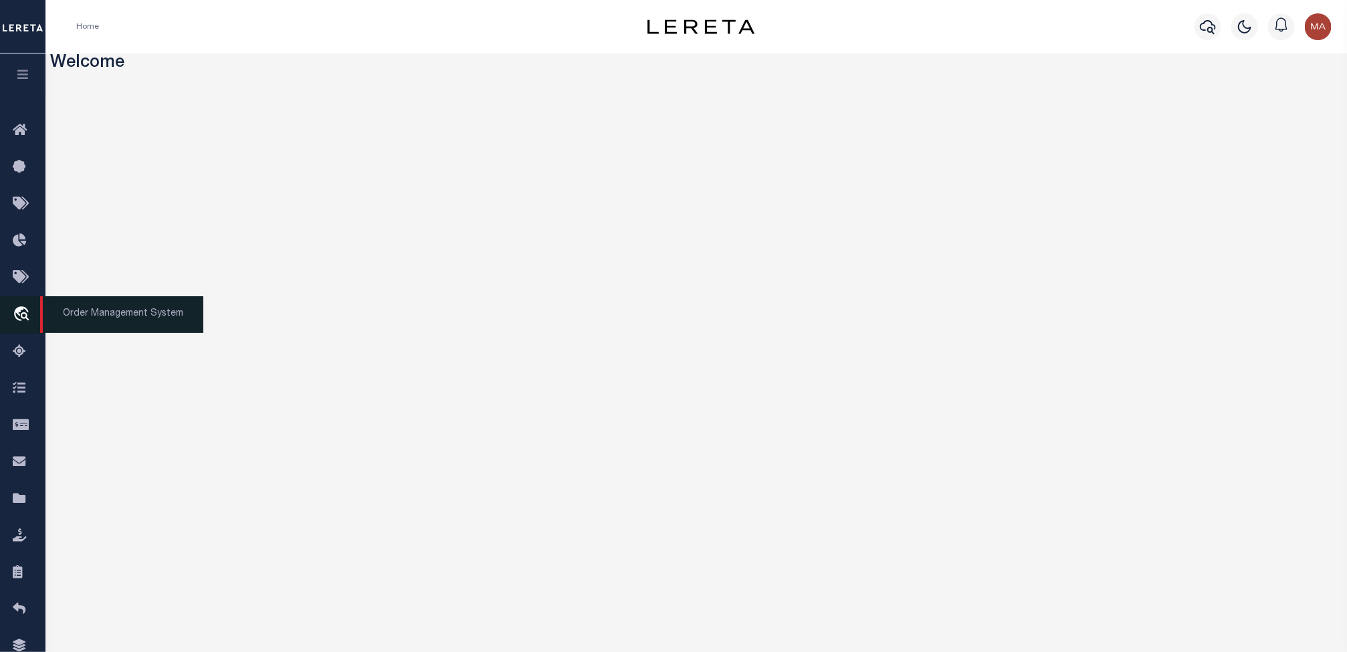
click at [24, 315] on icon "travel_explore" at bounding box center [23, 314] width 21 height 17
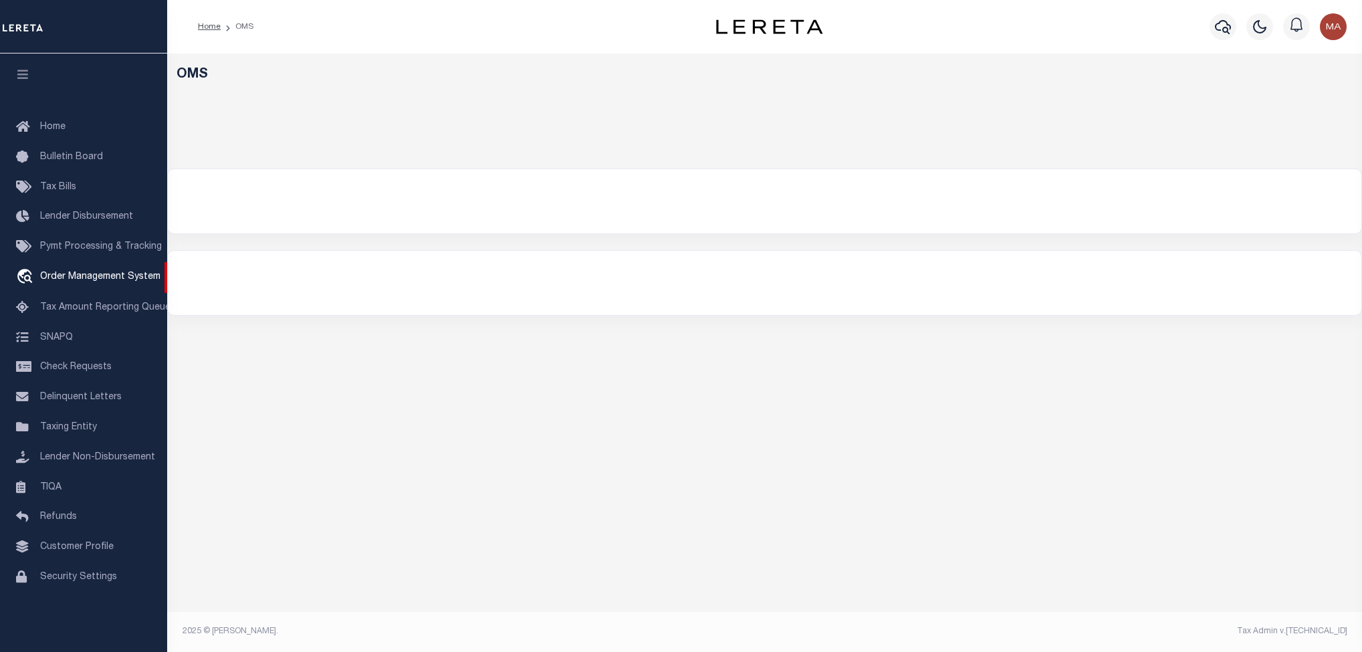
select select "200"
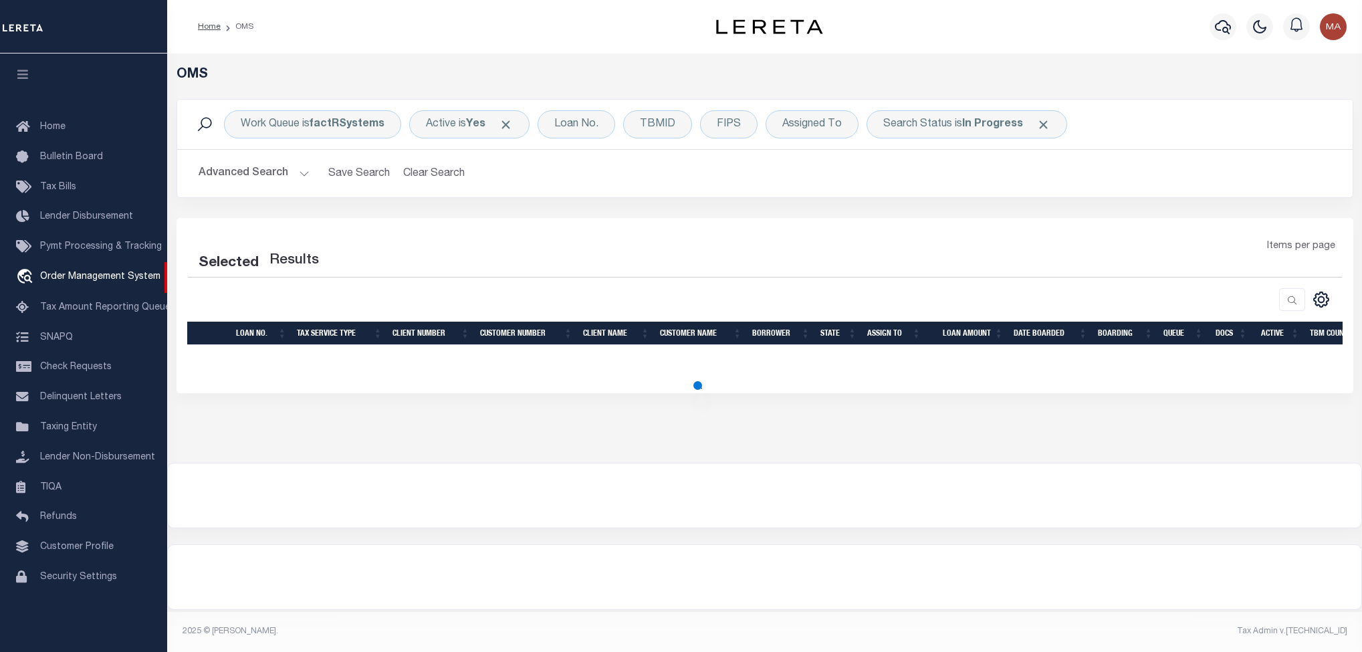
click at [24, 76] on icon "button" at bounding box center [22, 74] width 15 height 12
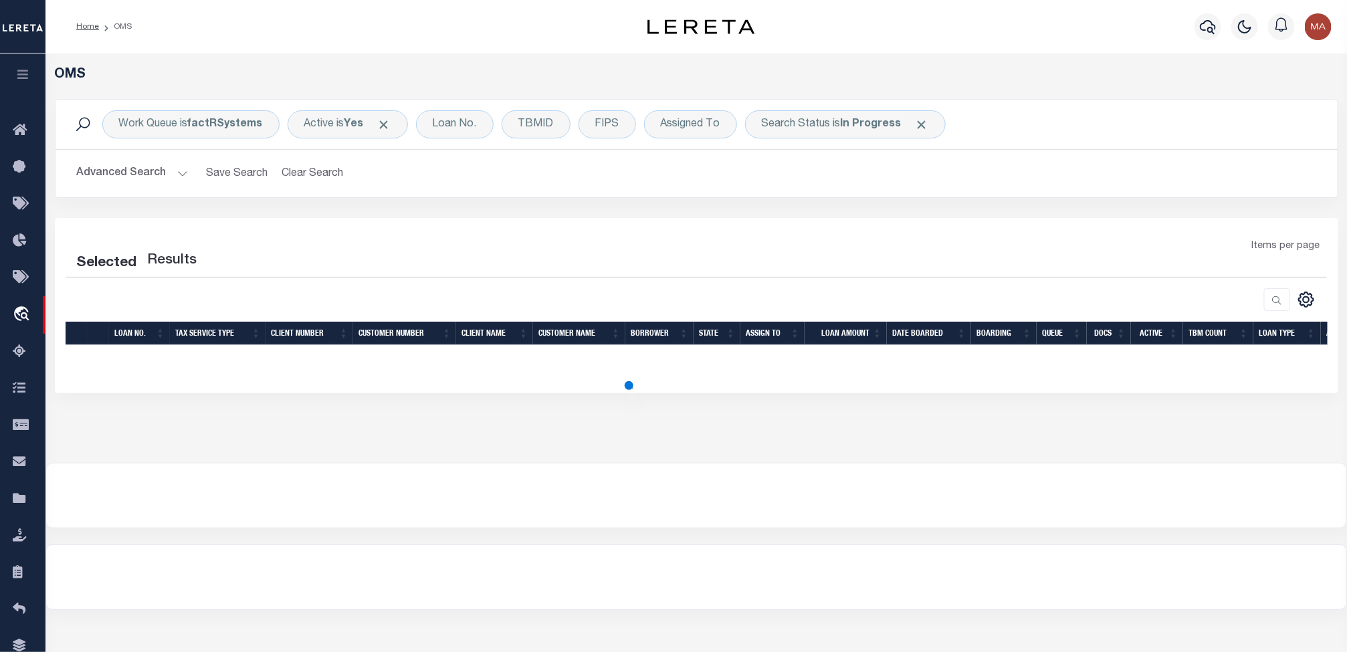
select select "200"
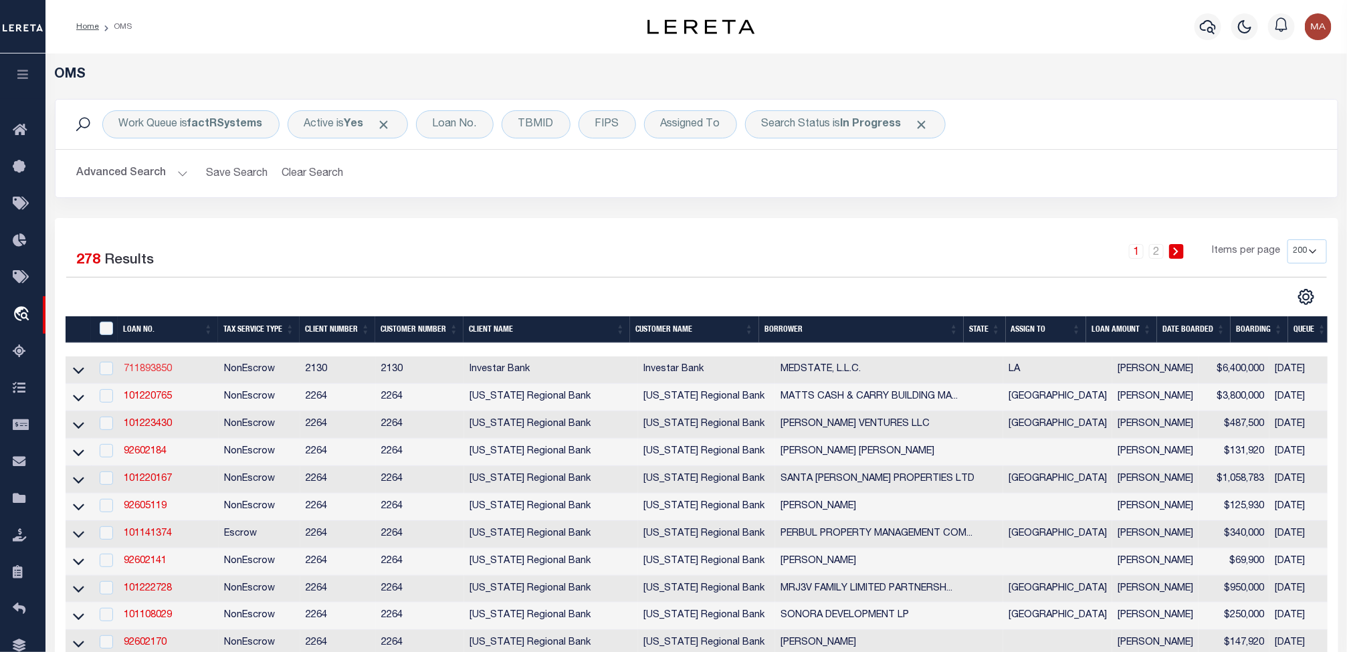
click at [153, 374] on link "711893850" at bounding box center [148, 368] width 48 height 9
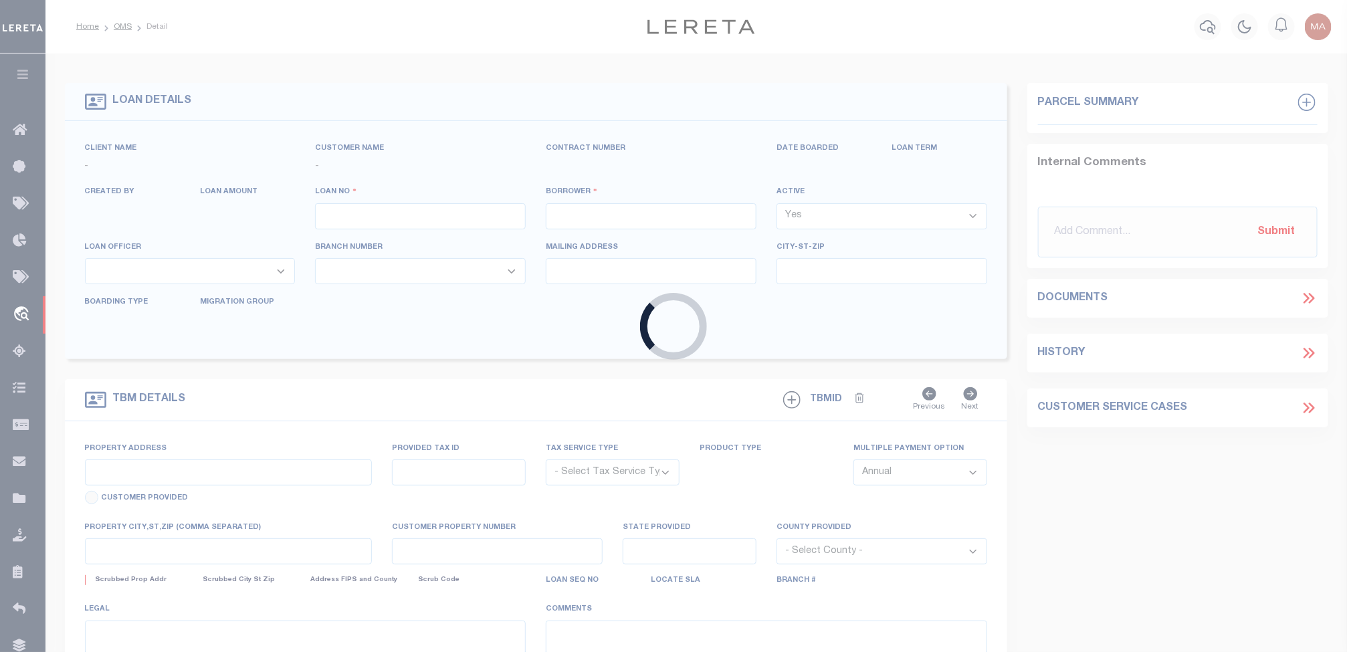
type input "711893850"
type input "MEDSTATE, L.L.C."
select select
type input "[STREET_ADDRESS][PERSON_NAME] AND 2-X"
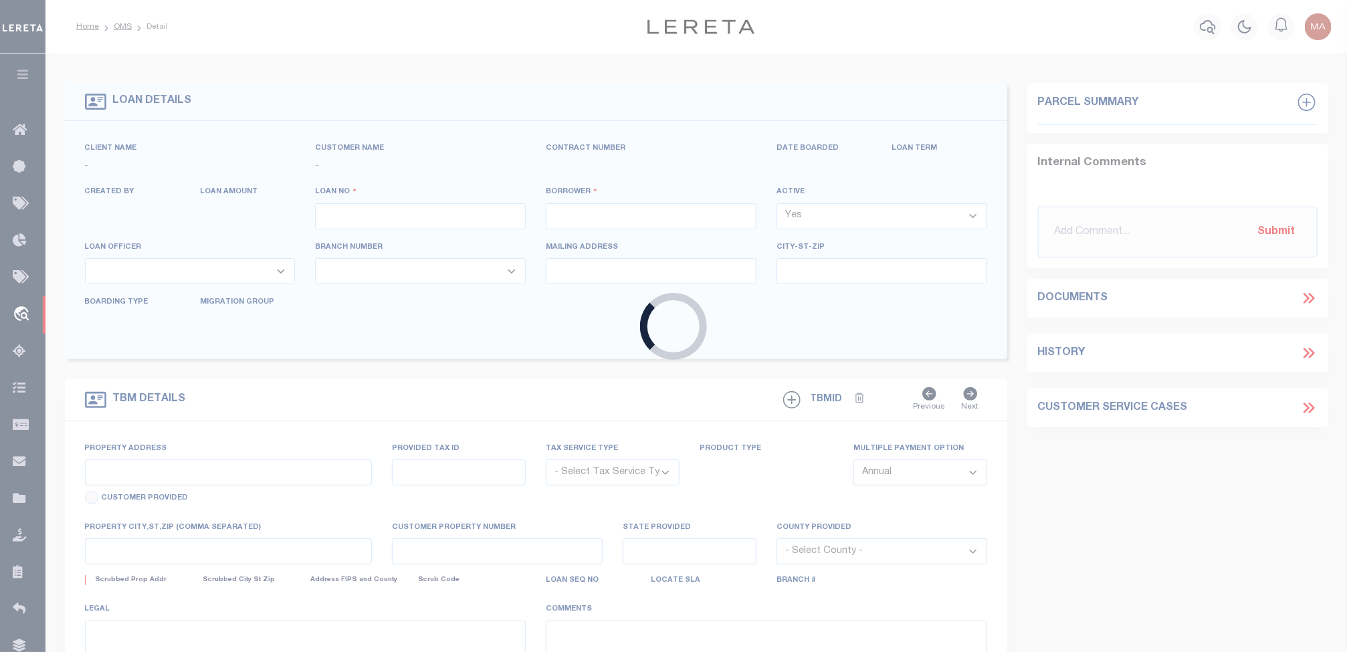
type input "[PERSON_NAME] LA 70433"
select select "NonEscrow"
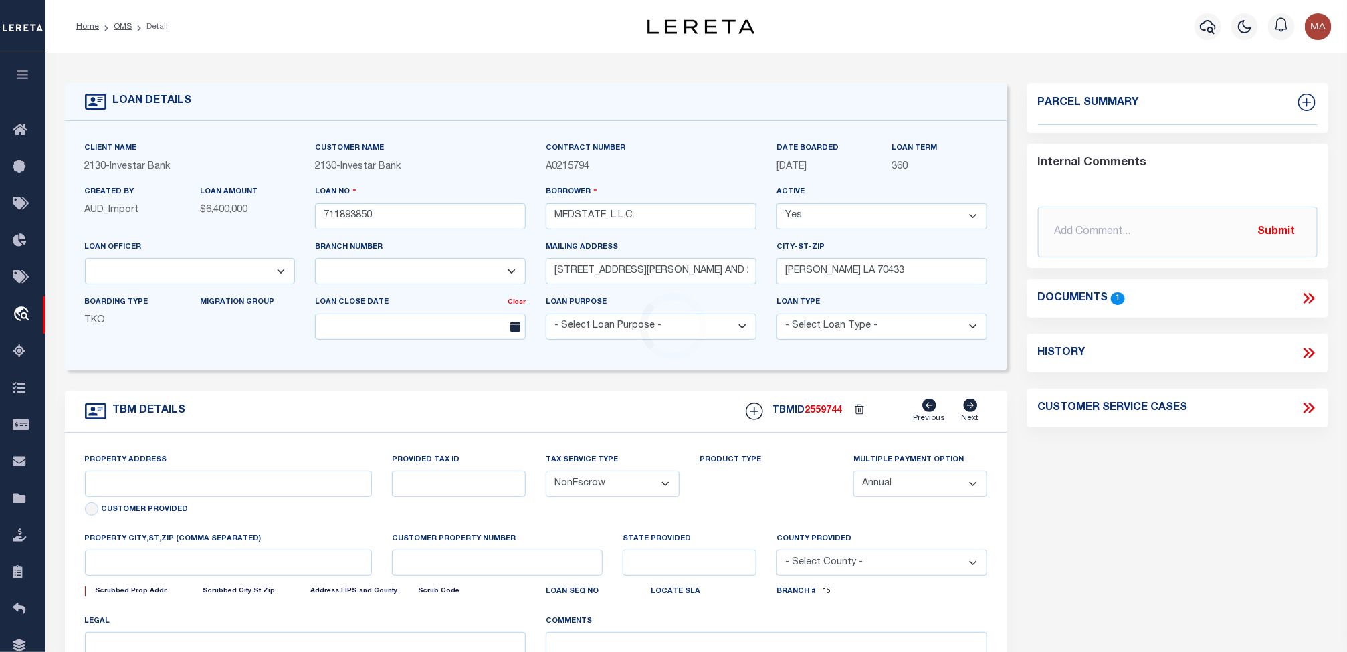
select select "4950"
select select "2464"
type input "[STREET_ADDRESS][PERSON_NAME] AND 2-X"
type input "1068111276"
select select
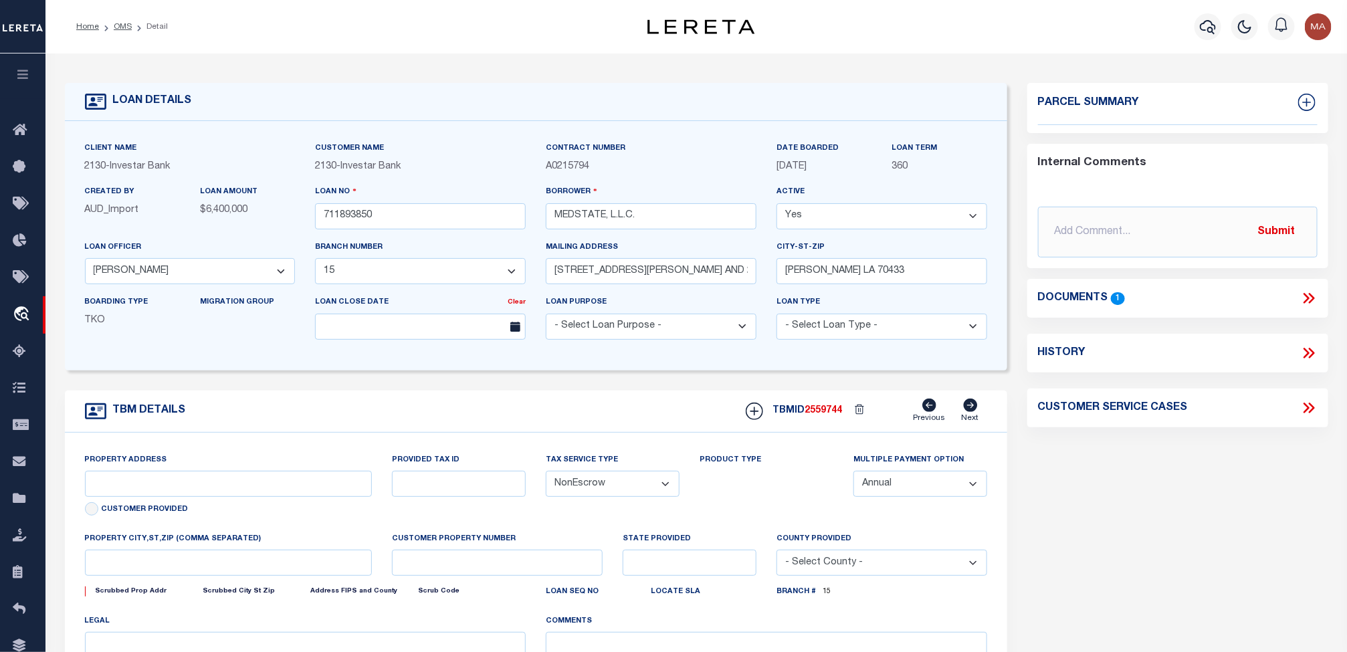
type input "[PERSON_NAME] LA 70433"
type input "Eastern"
type input "LA"
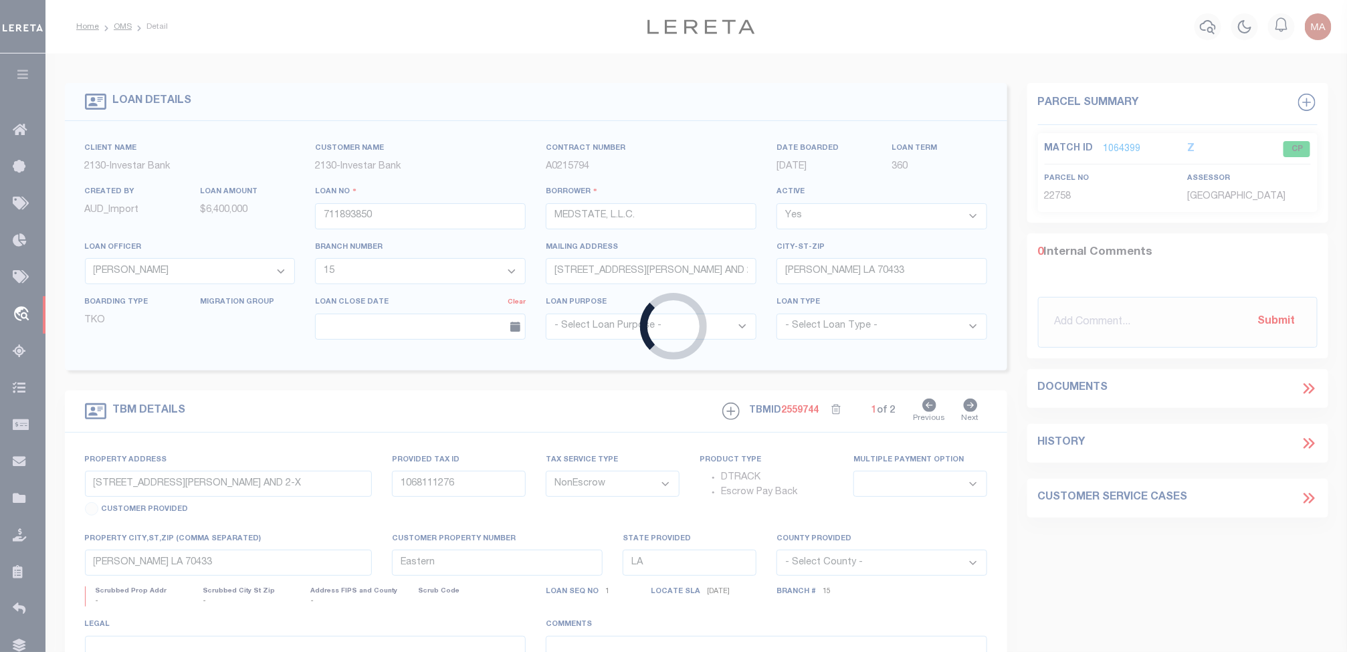
type input "34873621"
type input "Lacosta Enterprise LLC"
select select
select select "100"
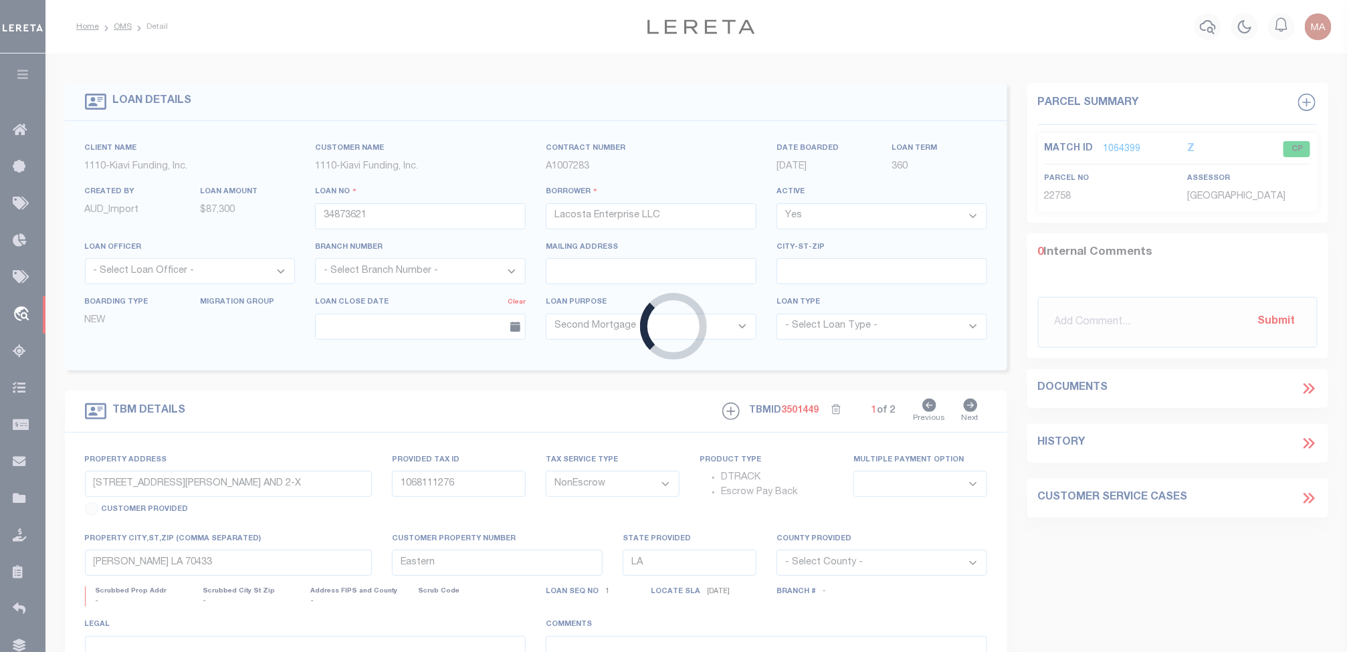
type input "[STREET_ADDRESS][PERSON_NAME]"
type input "25-I9NW3-006-019-000"
select select
type input "[PERSON_NAME] PA 18706"
type input "PA"
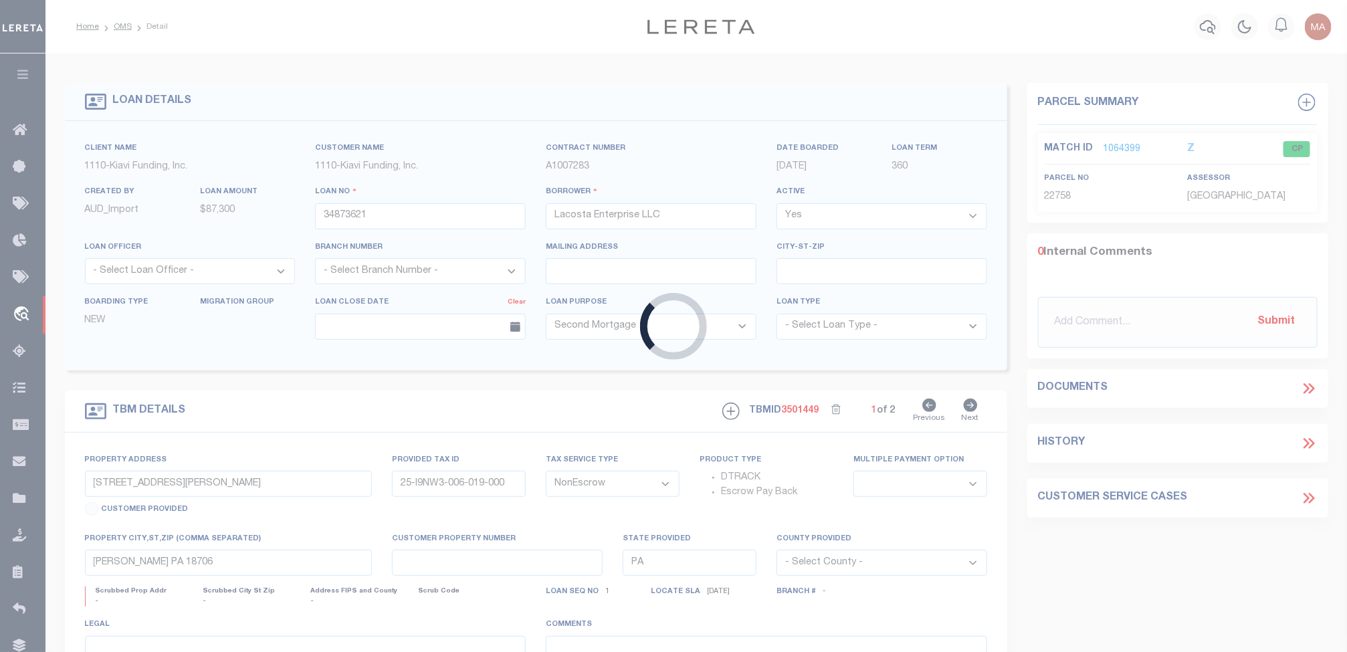
select select
select select "8518"
select select "3485"
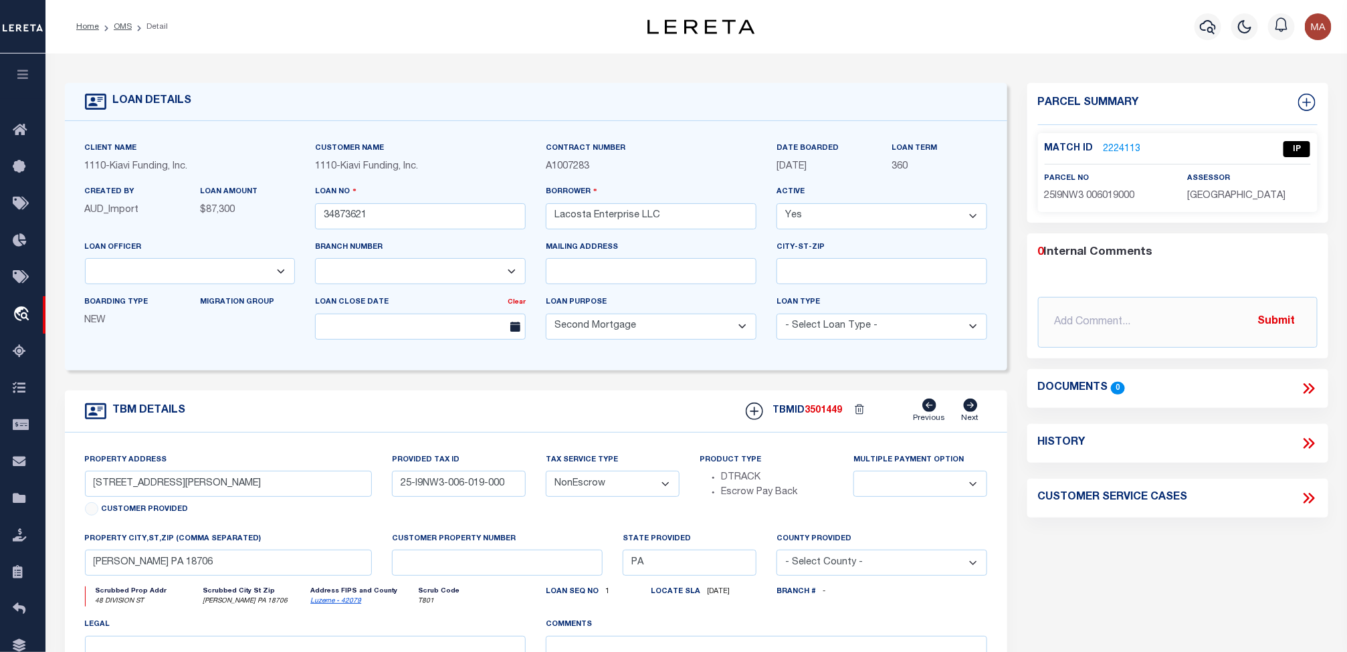
click at [1131, 143] on link "2224113" at bounding box center [1121, 149] width 37 height 14
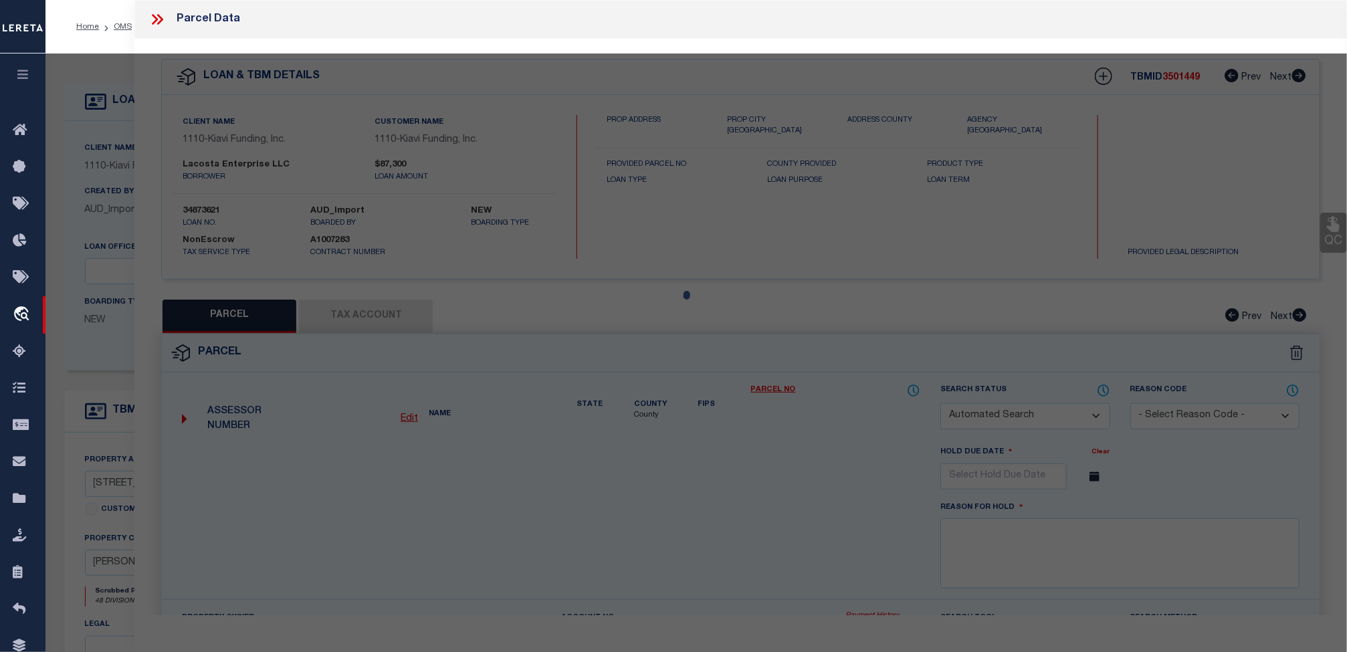
checkbox input "false"
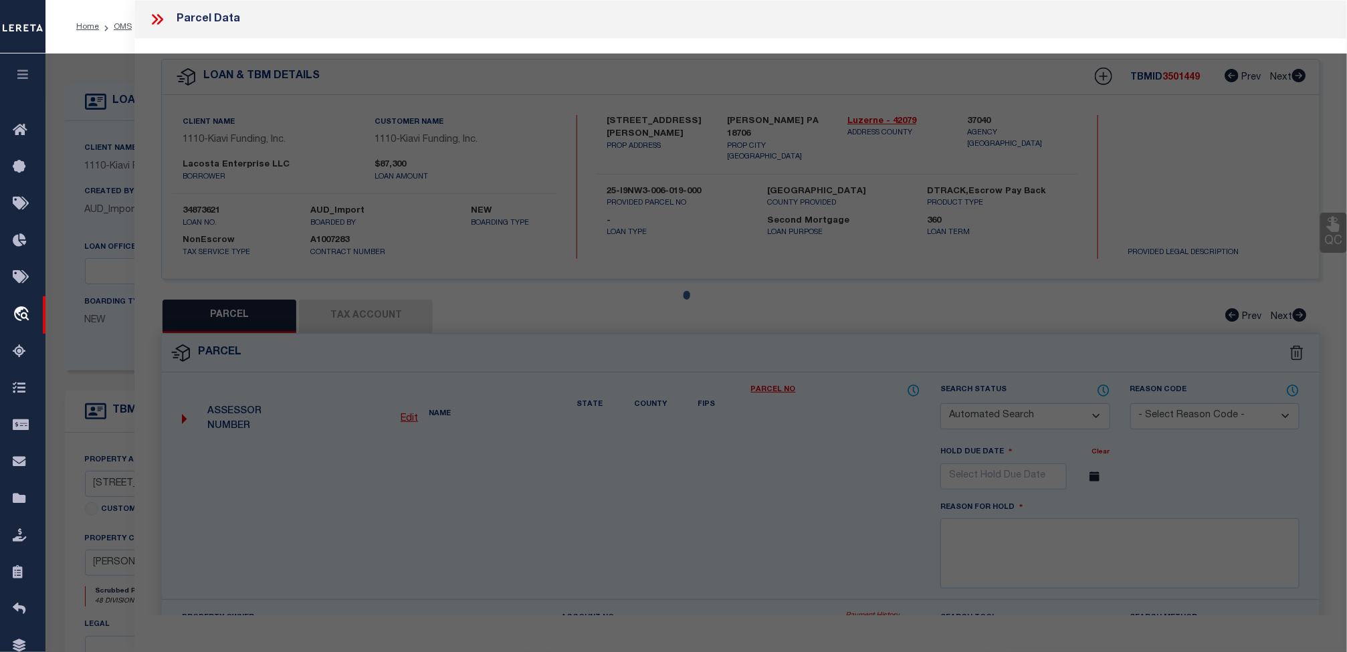
select select "IP"
type input "LACOSTA ENTERPRISE LLC"
select select "AGW"
select select "ADD"
type input "[STREET_ADDRESS]"
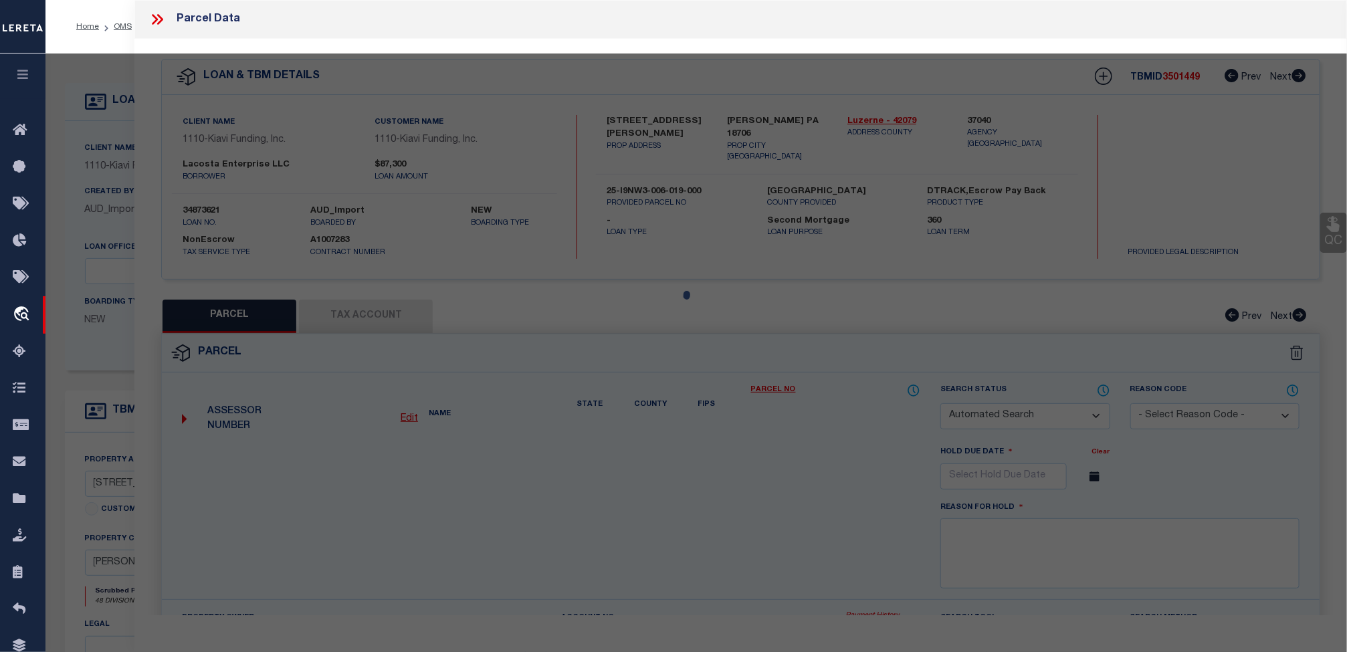
type input "[PERSON_NAME] PA 18706"
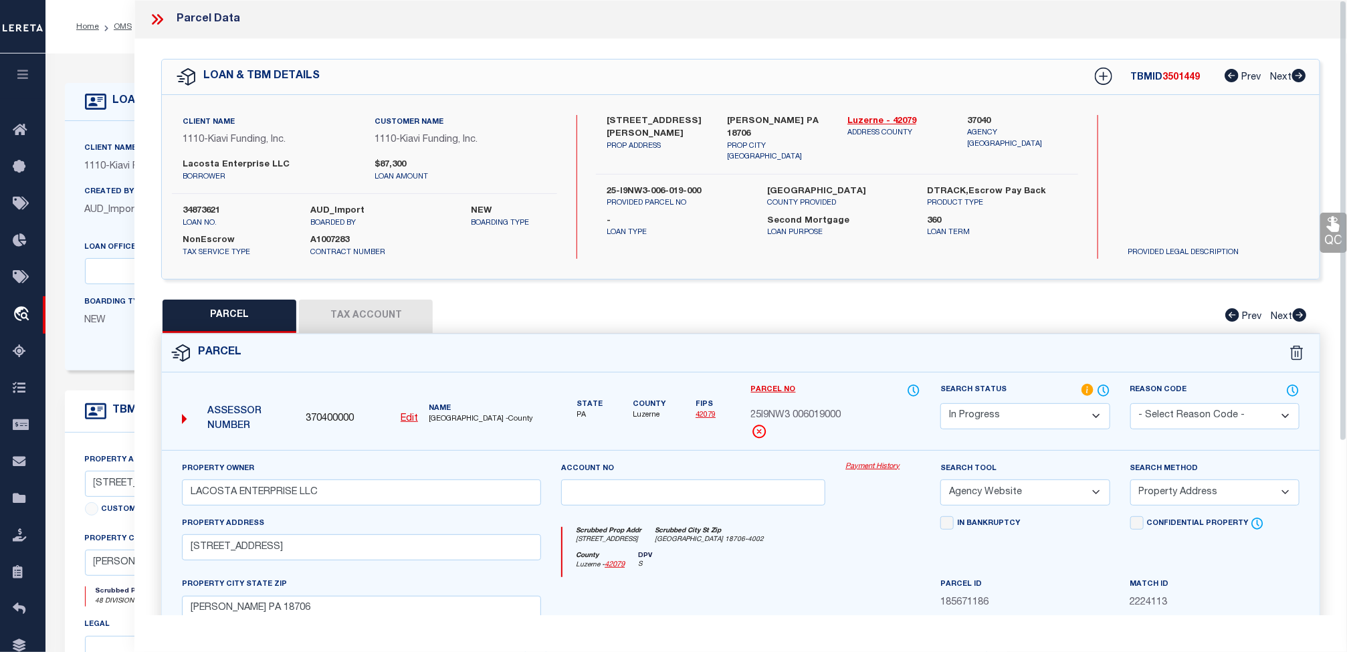
click at [394, 313] on button "Tax Account" at bounding box center [366, 316] width 134 height 33
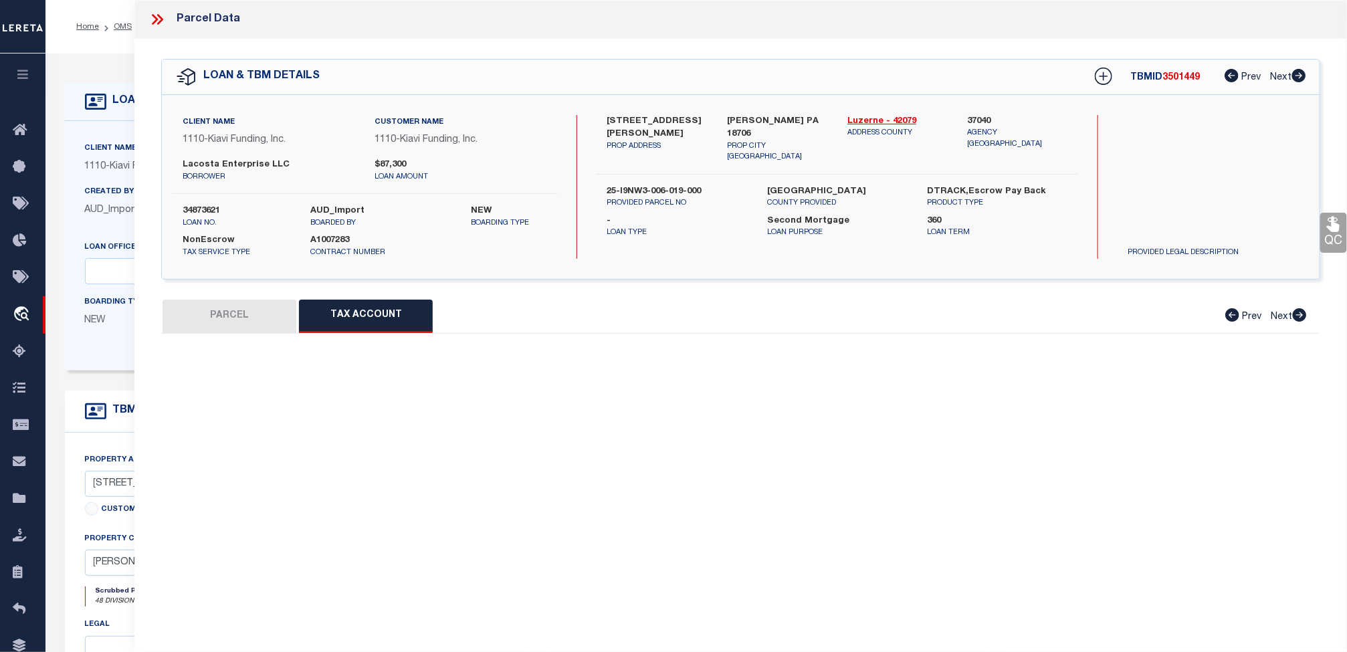
select select "100"
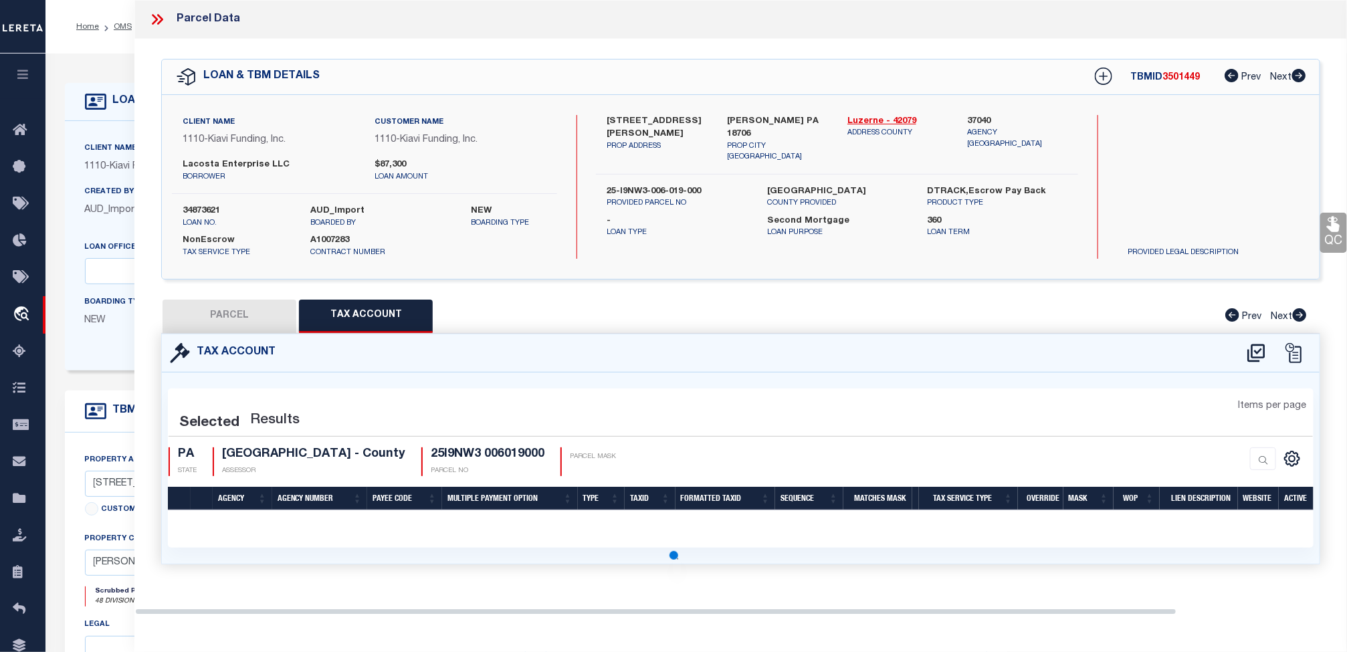
select select "100"
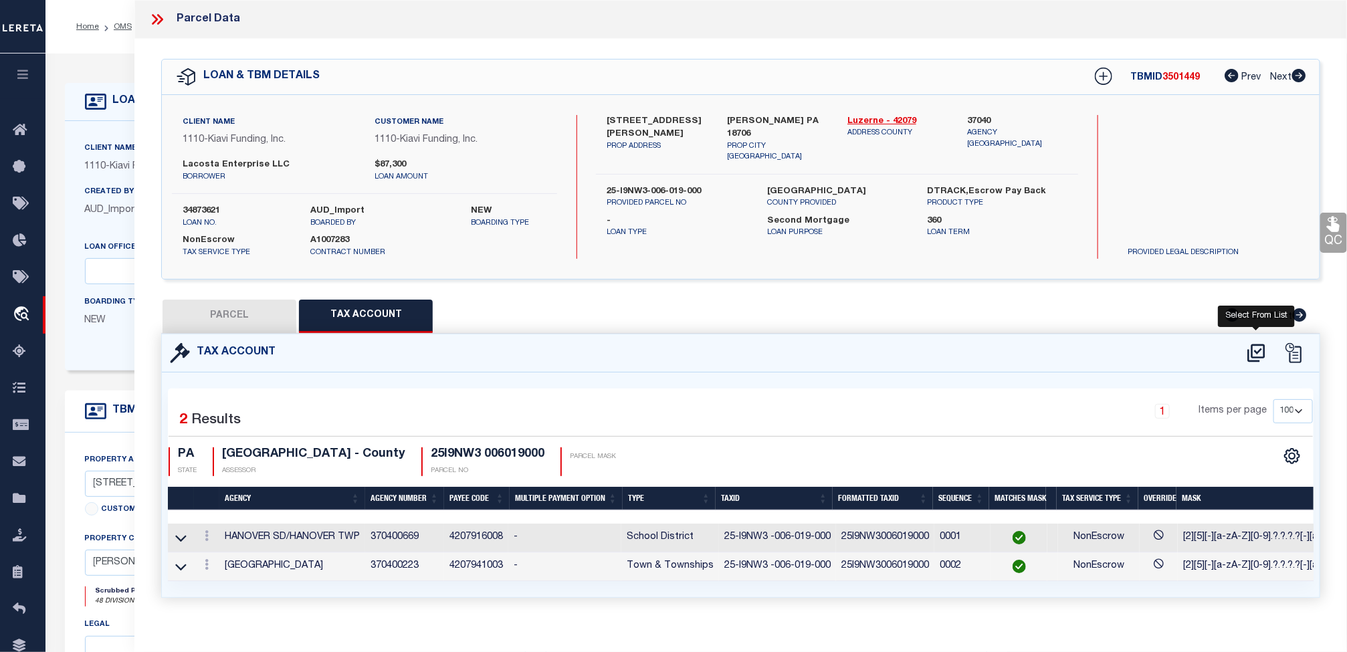
click at [1256, 353] on icon at bounding box center [1256, 352] width 22 height 21
select select "200"
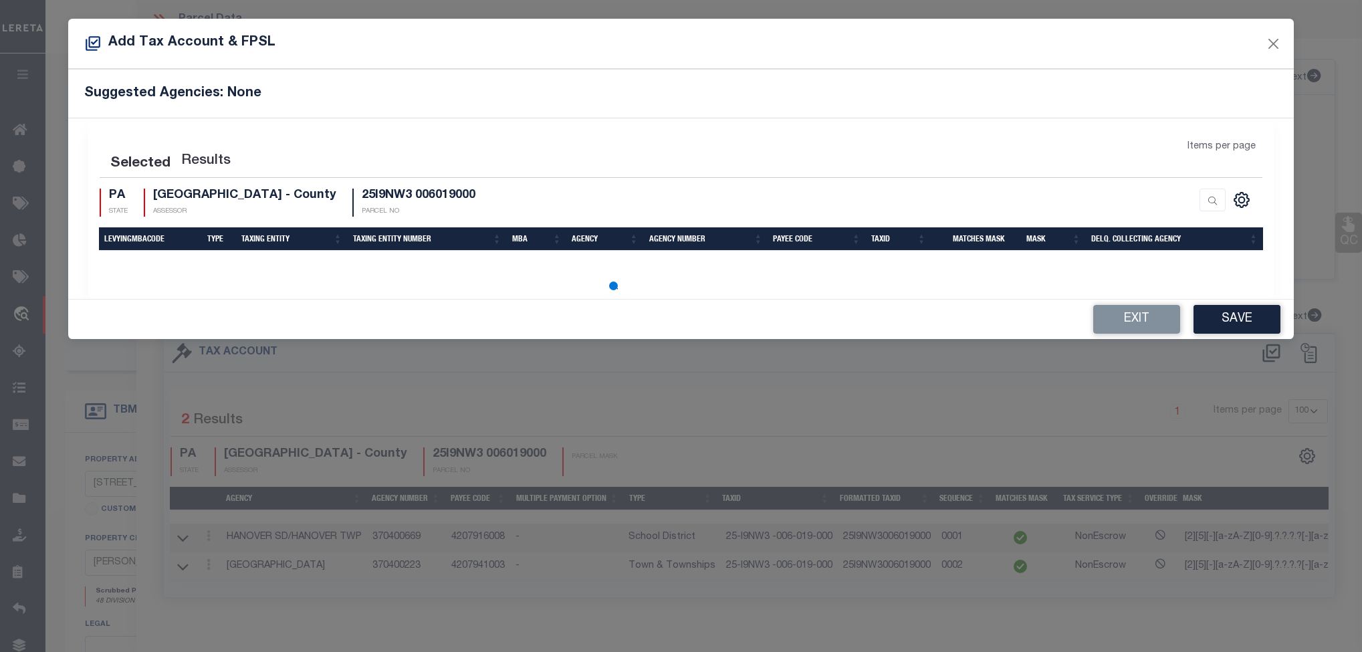
select select "200"
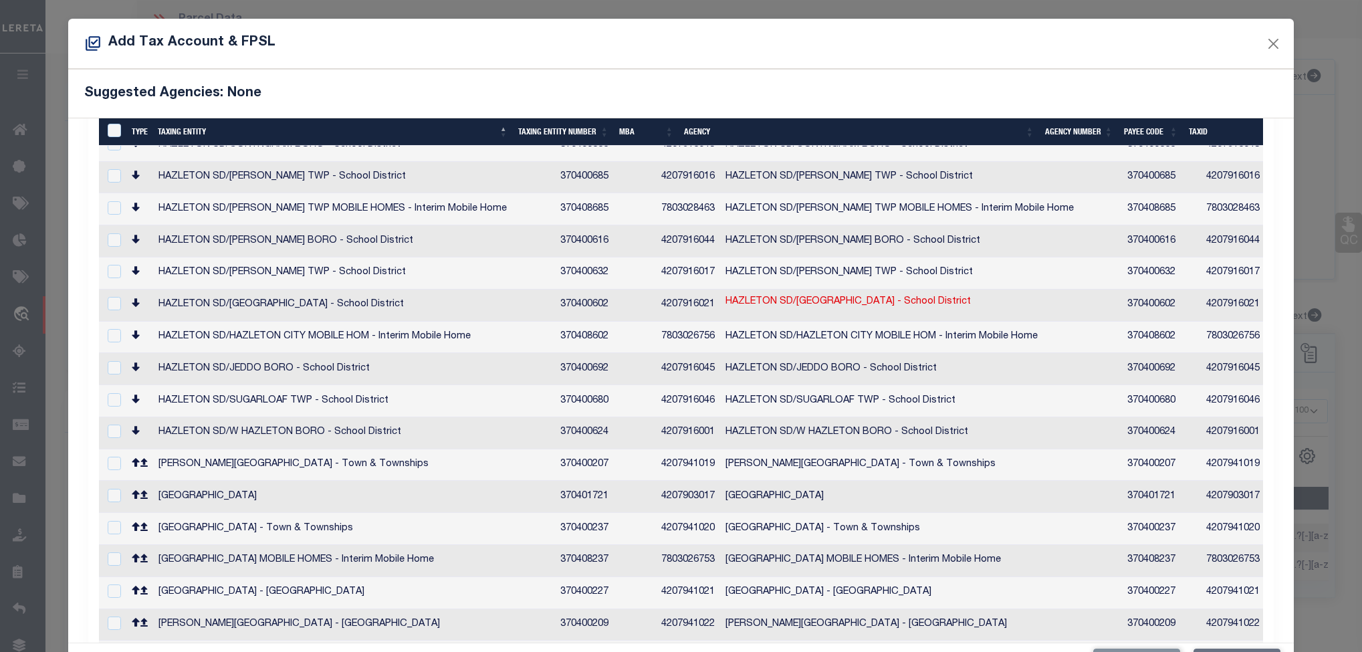
scroll to position [3109, 0]
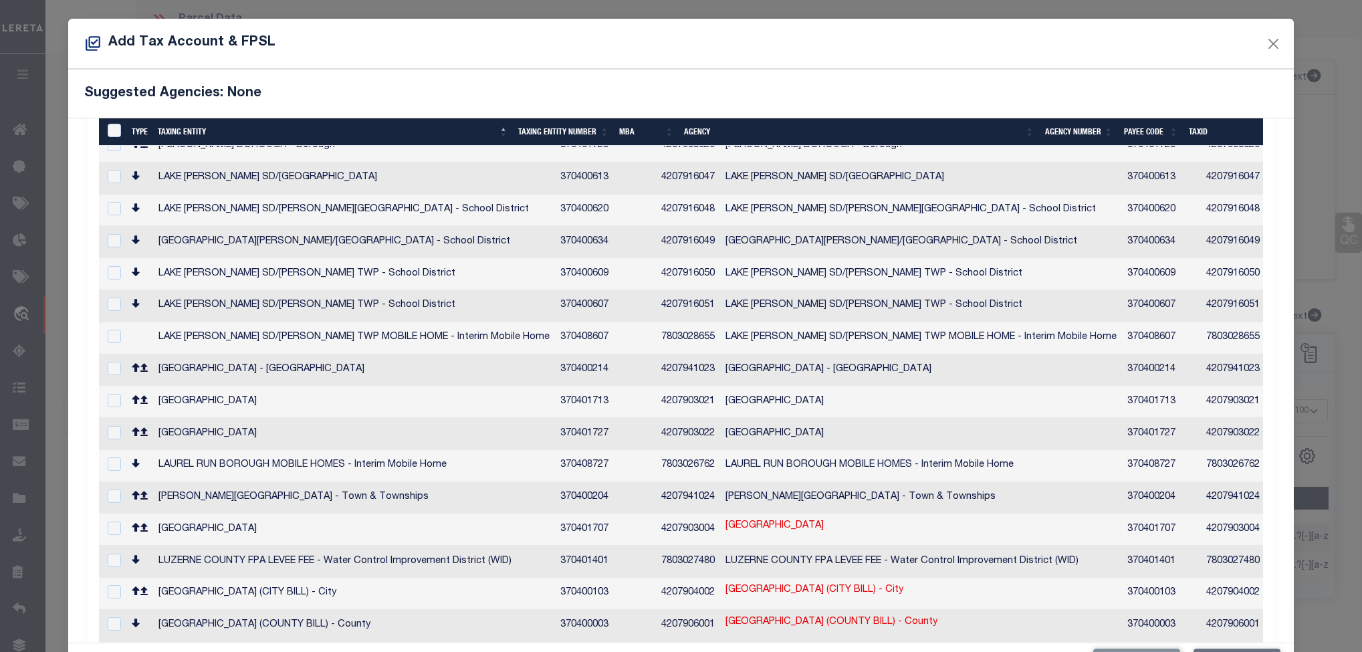
click at [1265, 514] on td "25I9NW3 006019000" at bounding box center [1315, 530] width 101 height 32
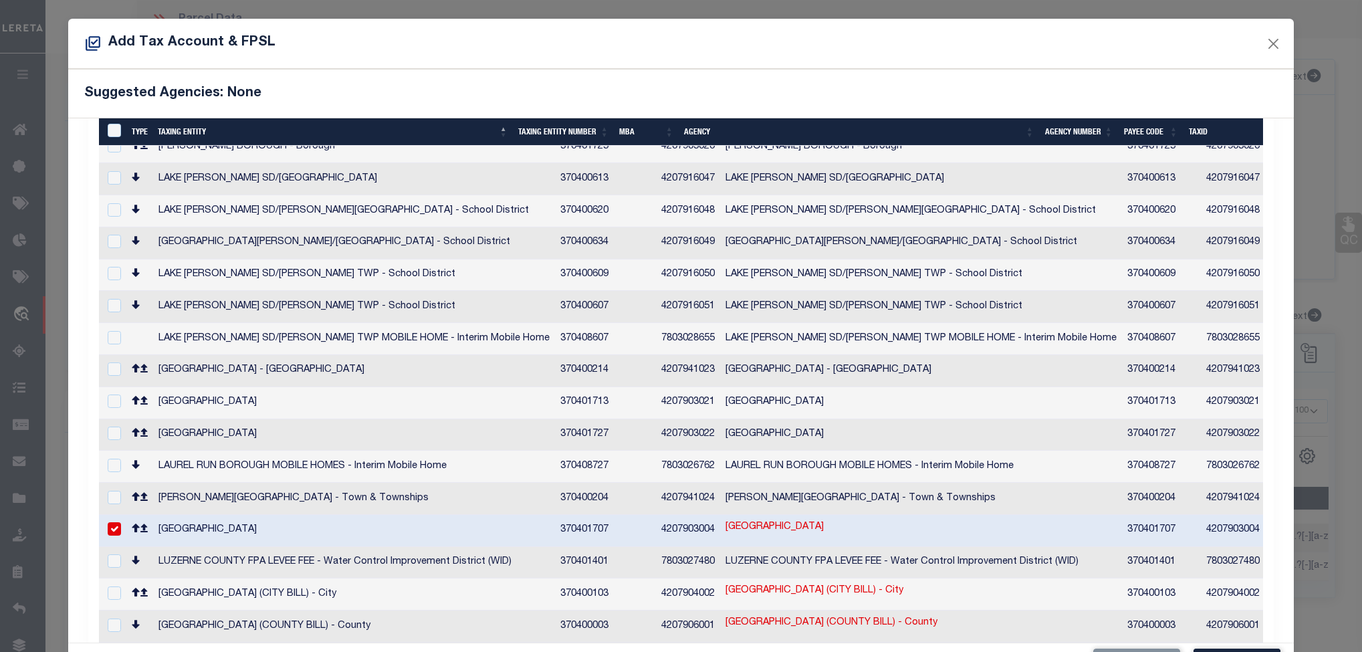
click at [1201, 515] on td "4207903004" at bounding box center [1233, 531] width 64 height 32
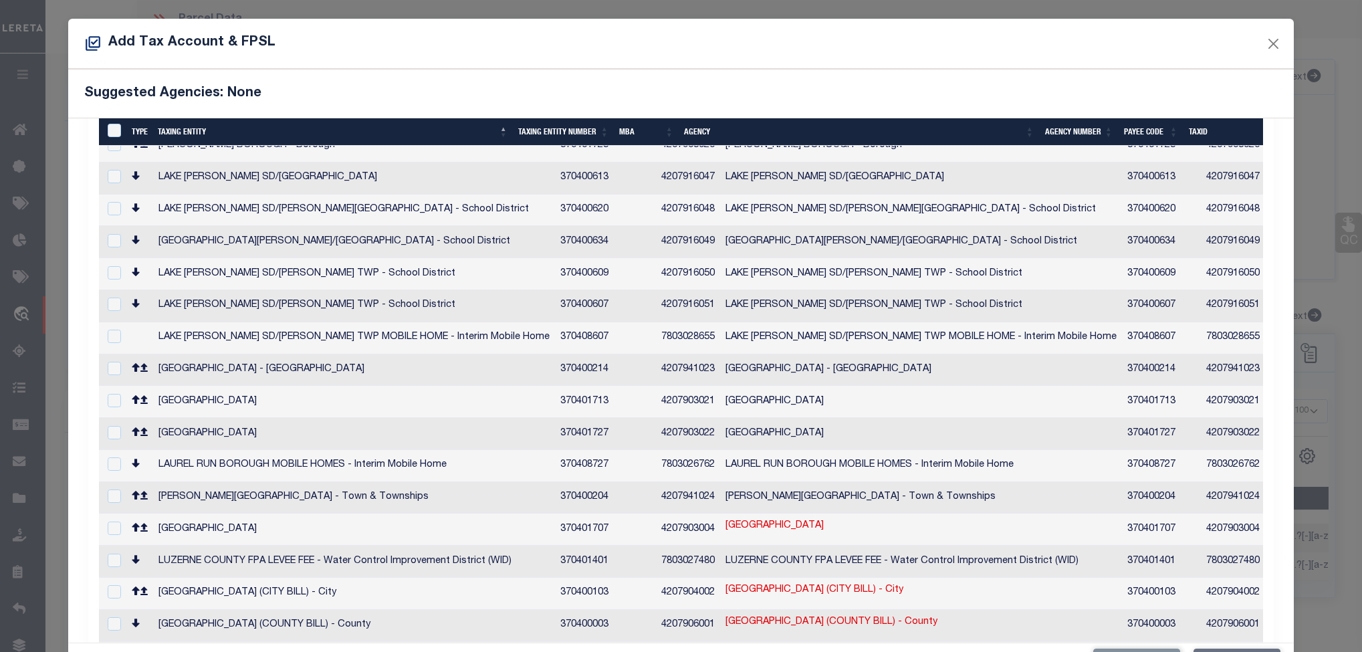
click at [1270, 519] on link "25I9NW3 006019000" at bounding box center [1315, 526] width 90 height 15
checkbox input "true"
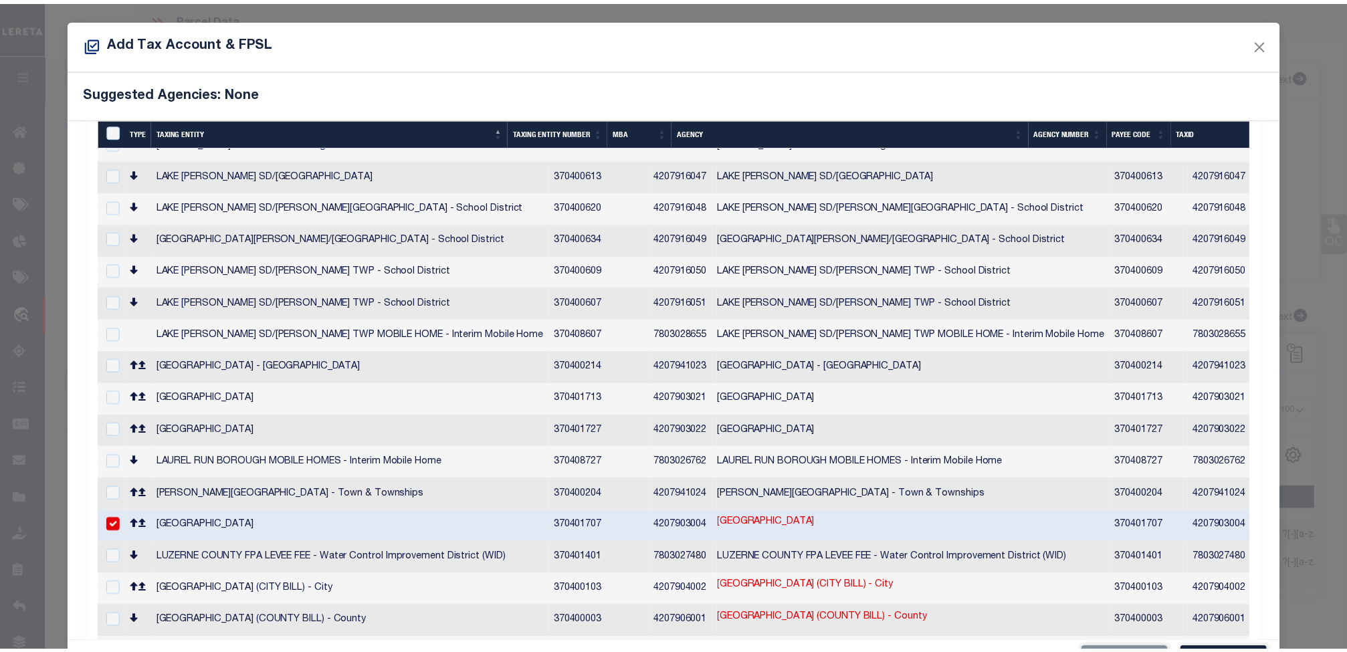
scroll to position [3106, 0]
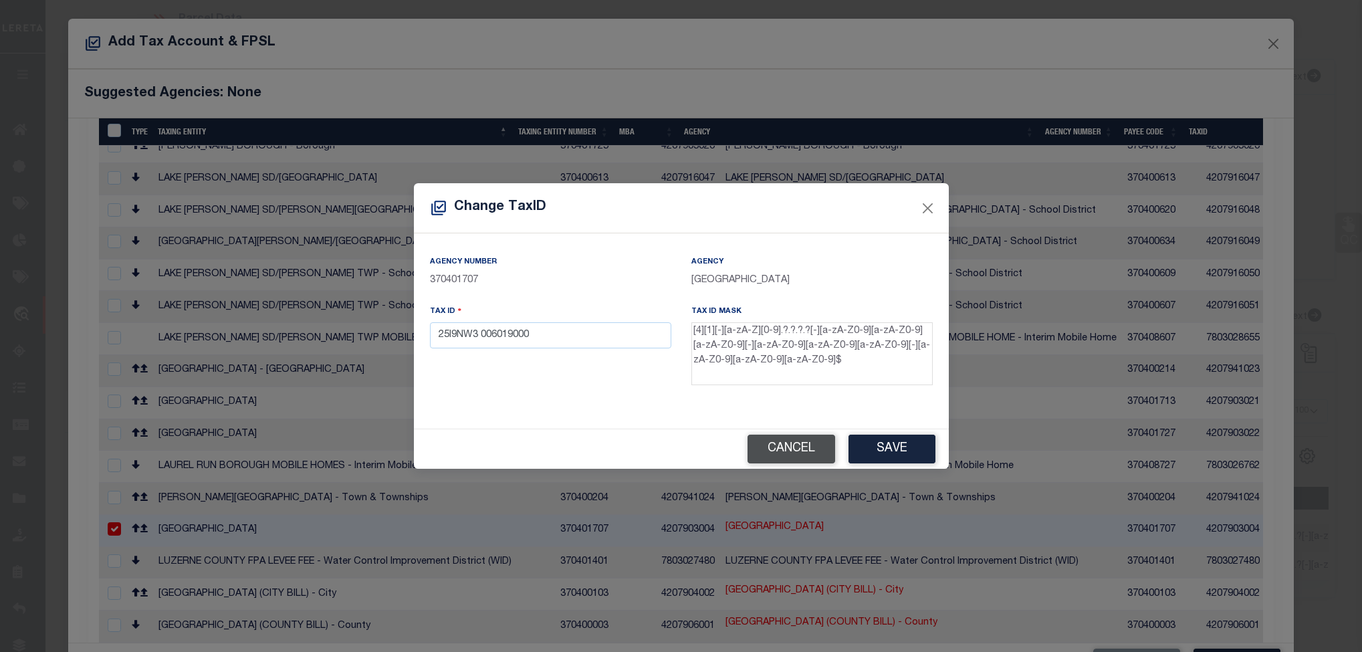
click at [806, 447] on button "Cancel" at bounding box center [792, 449] width 88 height 29
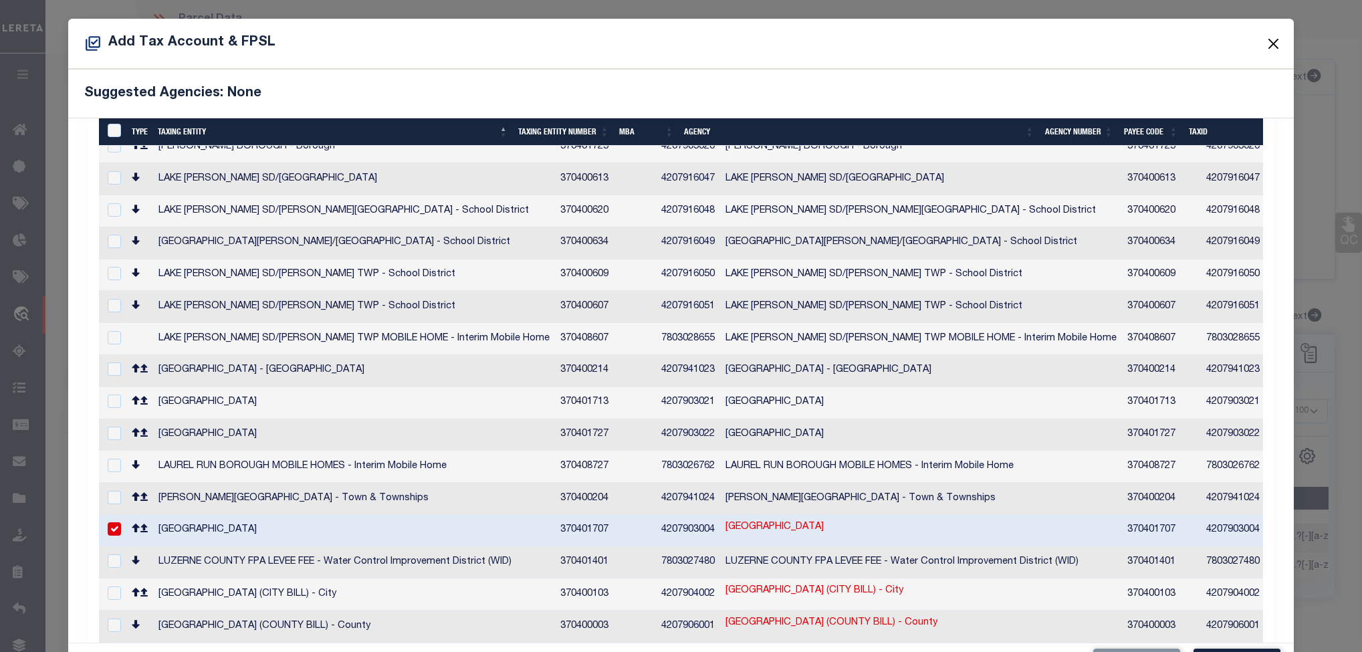
click at [1264, 43] on button "Close" at bounding box center [1272, 43] width 17 height 17
